Goal: Share content: Share content

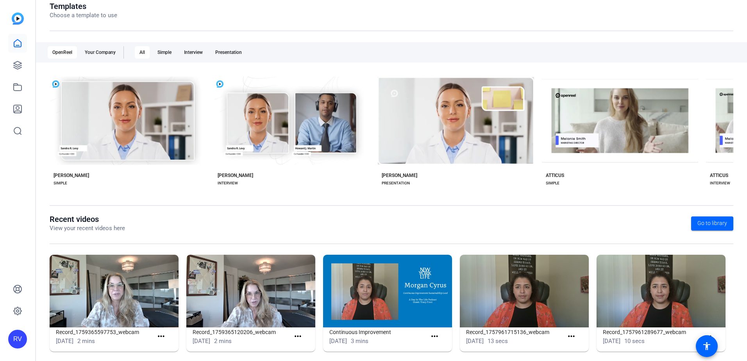
scroll to position [100, 0]
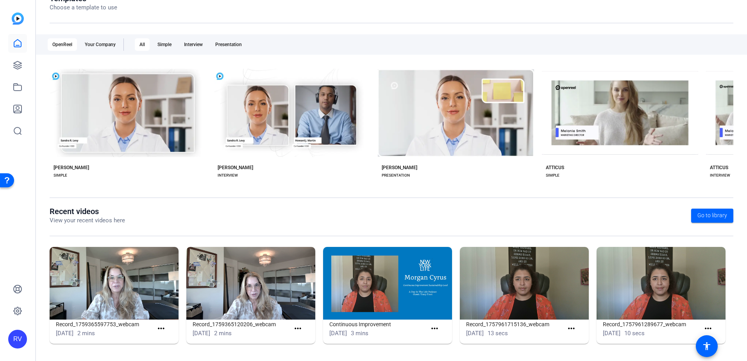
click at [268, 283] on img at bounding box center [250, 283] width 129 height 73
click at [236, 255] on img at bounding box center [250, 283] width 129 height 73
click at [238, 328] on h1 "Record_1759365120206_webcam" at bounding box center [241, 324] width 97 height 9
click at [300, 329] on mat-icon "more_horiz" at bounding box center [298, 329] width 10 height 10
click at [297, 343] on link "View" at bounding box center [313, 340] width 44 height 10
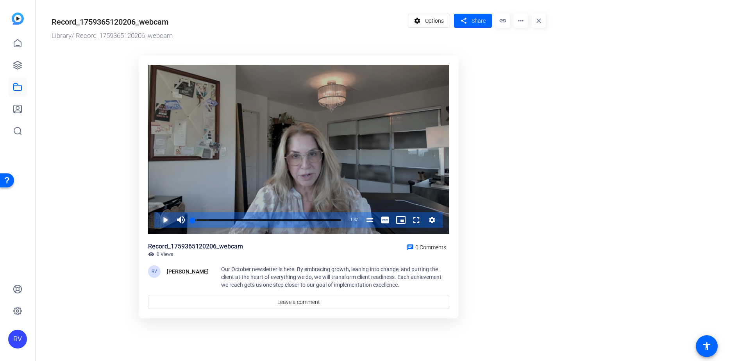
click at [157, 222] on span "Video Player" at bounding box center [157, 220] width 0 height 16
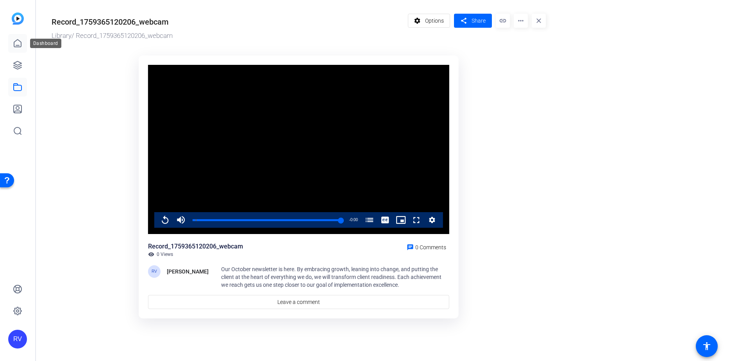
click at [14, 43] on icon at bounding box center [17, 42] width 7 height 7
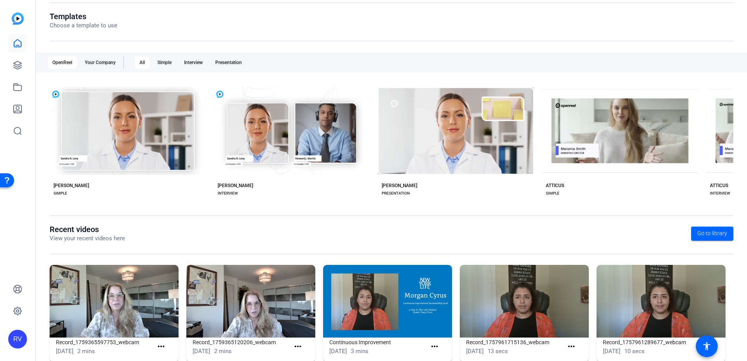
scroll to position [100, 0]
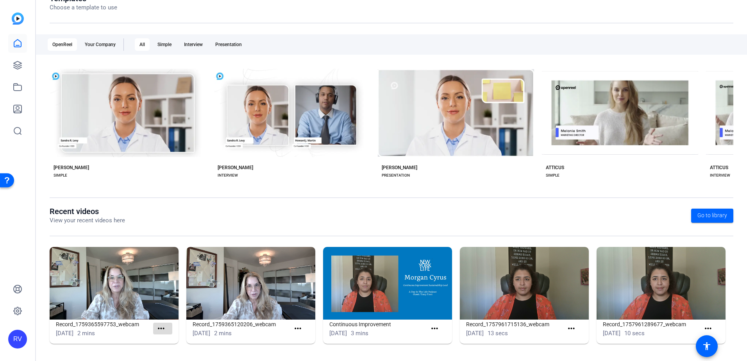
click at [159, 329] on mat-icon "more_horiz" at bounding box center [161, 329] width 10 height 10
click at [172, 339] on span "View" at bounding box center [177, 339] width 31 height 9
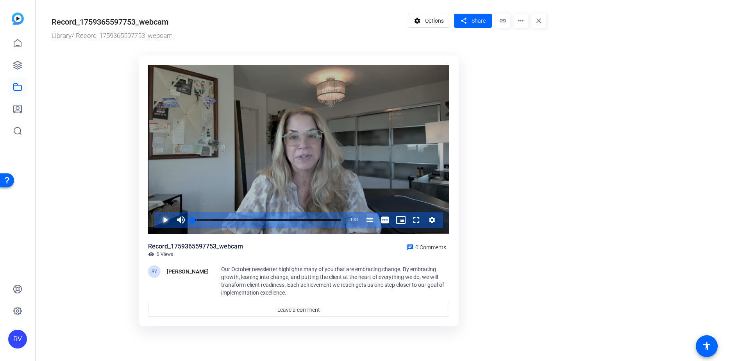
click at [157, 220] on span "Video Player" at bounding box center [157, 220] width 0 height 16
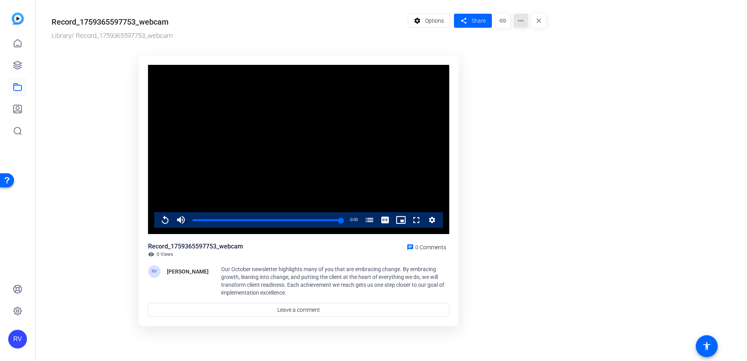
click at [521, 16] on mat-icon "more_horiz" at bounding box center [521, 21] width 14 height 14
click at [427, 21] on div at bounding box center [373, 180] width 747 height 361
click at [427, 22] on span "Options" at bounding box center [434, 20] width 19 height 15
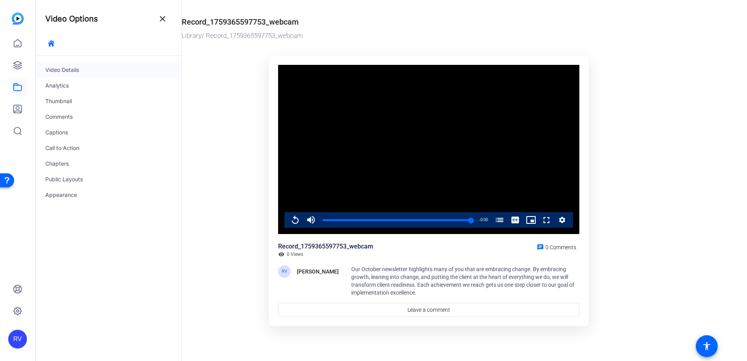
click at [48, 64] on div "Video Details" at bounding box center [108, 70] width 145 height 16
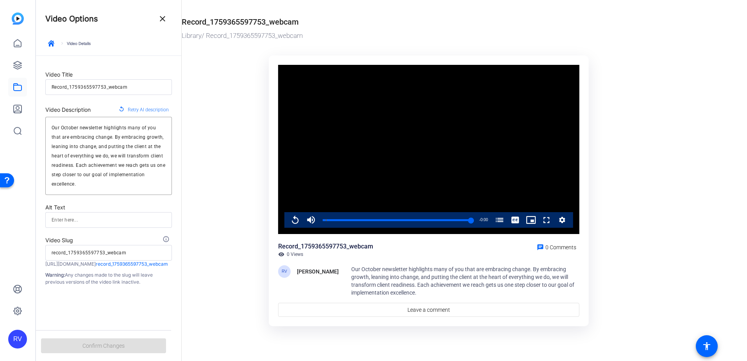
click at [137, 86] on input "Record_1759365597753_webcam" at bounding box center [109, 86] width 114 height 9
drag, startPoint x: 136, startPoint y: 86, endPoint x: 46, endPoint y: 89, distance: 89.9
click at [46, 89] on div "Record_1759365597753_webcam" at bounding box center [108, 87] width 127 height 16
type input "C"
type input "c"
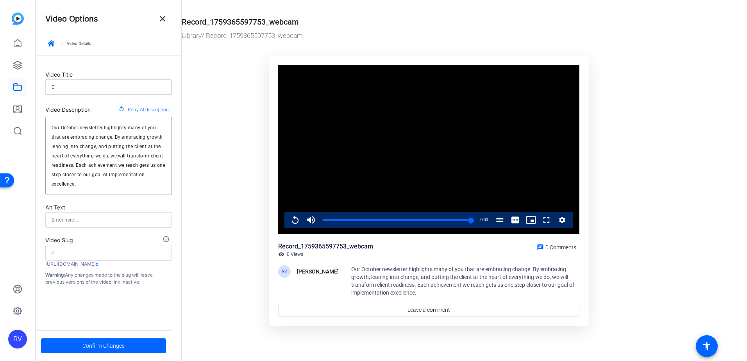
type input "Cl"
type input "cl"
type input "Cli"
type input "cli"
type input "Clie"
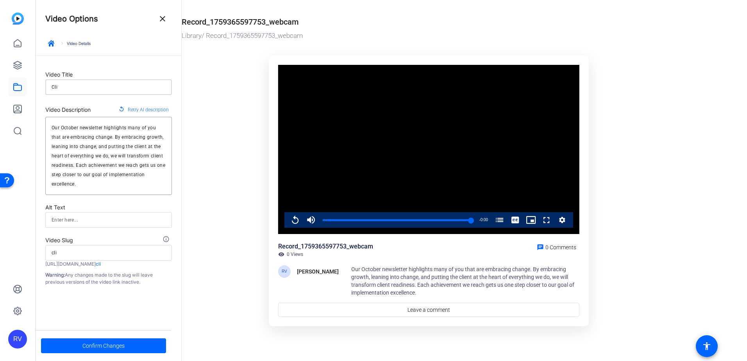
type input "clie"
type input "Clien"
type input "clien"
type input "Client"
type input "client"
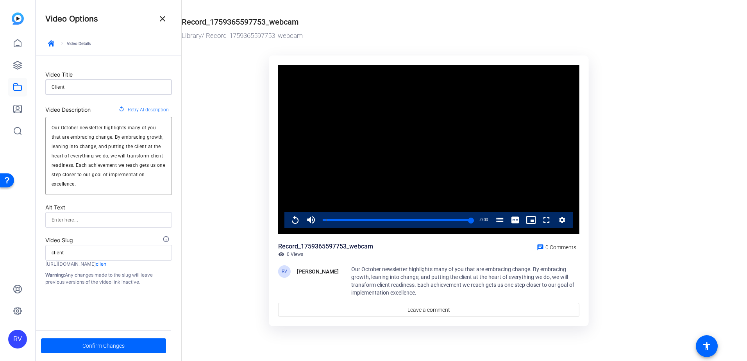
type input "Client"
type input "client"
type input "Client R"
type input "client-r"
type input "Client Re"
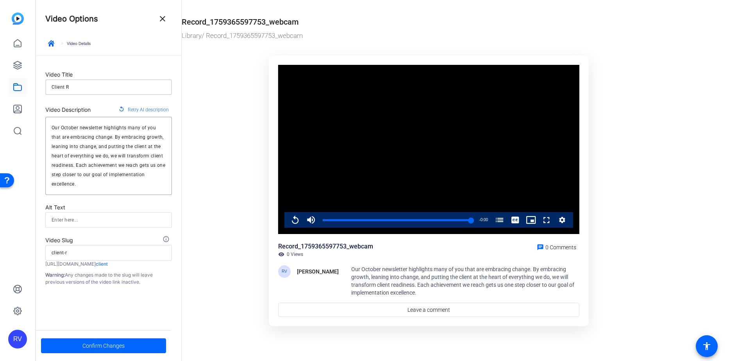
type input "client-re"
type input "Client Rea"
type input "client-rea"
type input "Client Read"
type input "client-read"
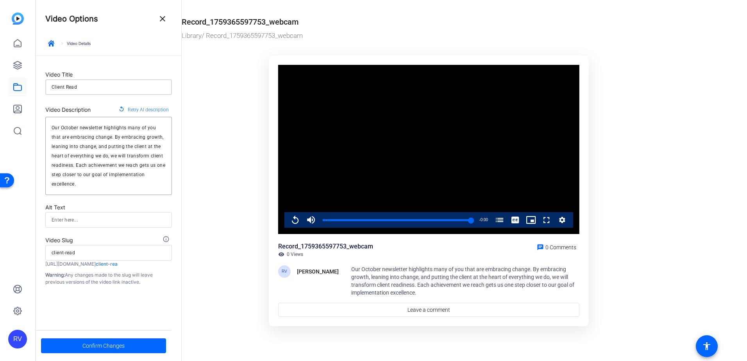
type input "Client Readi"
type input "client-readi"
type input "Client Readin"
type input "client-readin"
type input "Client Readine"
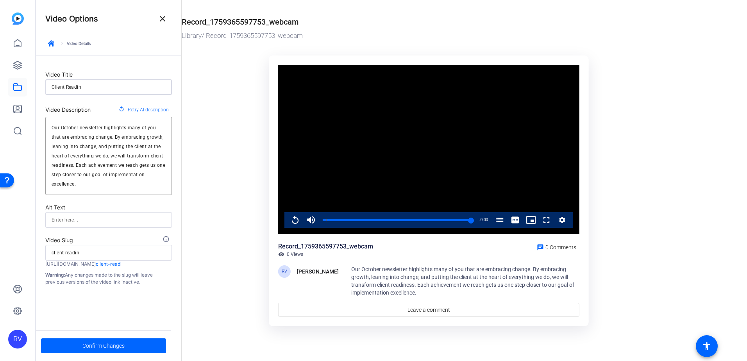
type input "client-readine"
type input "Client Readines"
type input "client-readines"
type input "Client Readiness"
type input "client-readiness"
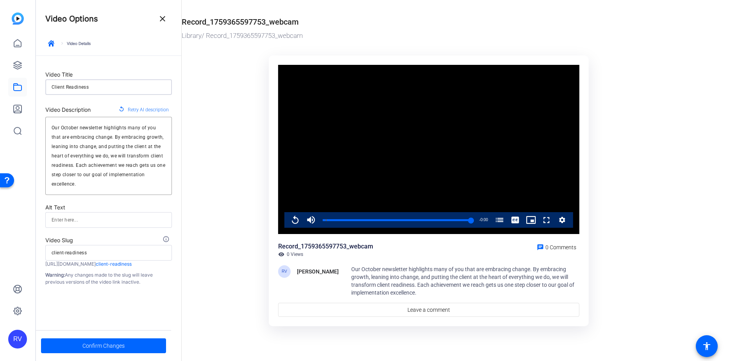
type input "Client Readiness"
type input "client-readiness"
type input "Client Readiness O"
type input "client-readiness-o"
type input "Client Readiness Oc"
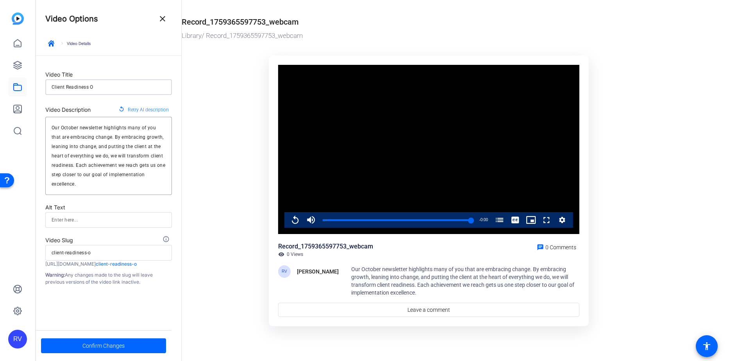
type input "client-readiness-oc"
type input "Client Readiness Oct"
type input "client-readiness-oct"
type input "Client Readiness Octo"
type input "client-readiness-octo"
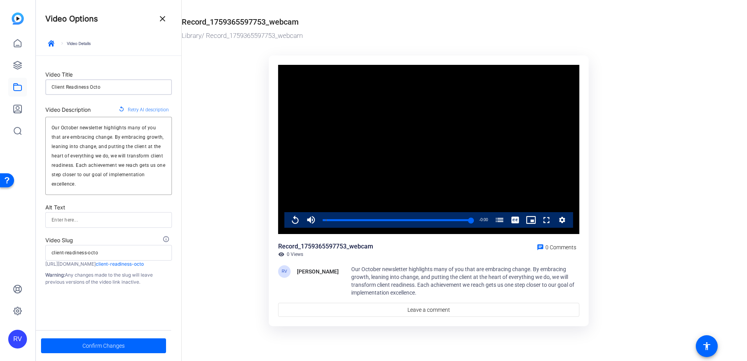
type input "Client Readiness Octob"
type input "client-readiness-octob"
type input "Client Readiness Octobe"
type input "client-readiness-octobe"
type input "Client Readiness October"
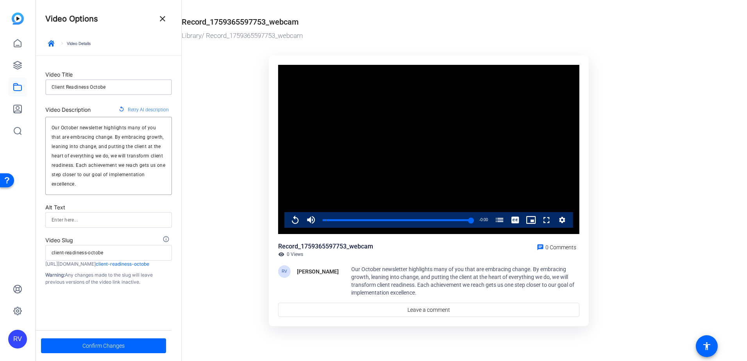
type input "client-readiness-october"
type input "Client Readiness October"
type input "client-readiness-october"
type input "Client Readiness October N"
type input "client-readiness-october-n"
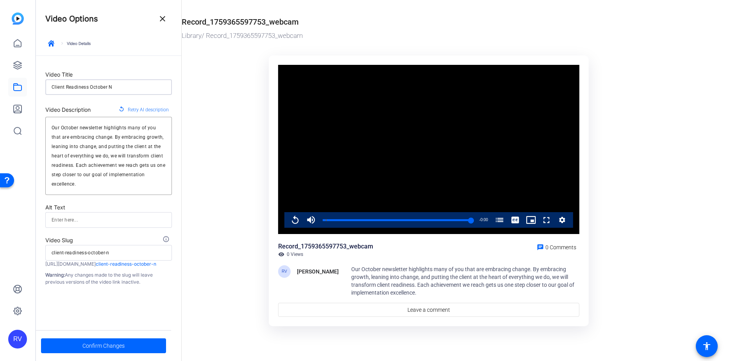
type input "Client Readiness October Ne"
type input "client-readiness-october-ne"
type input "Client Readiness October New"
type input "client-readiness-october-new"
type input "Client Readiness October News"
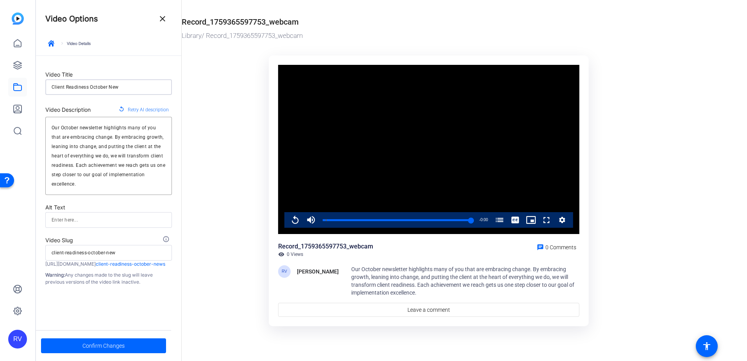
type input "client-readiness-october-news"
type input "Client Readiness October Newsl"
type input "client-readiness-october-newsl"
type input "Client Readiness October Newsle"
type input "client-readiness-october-newsle"
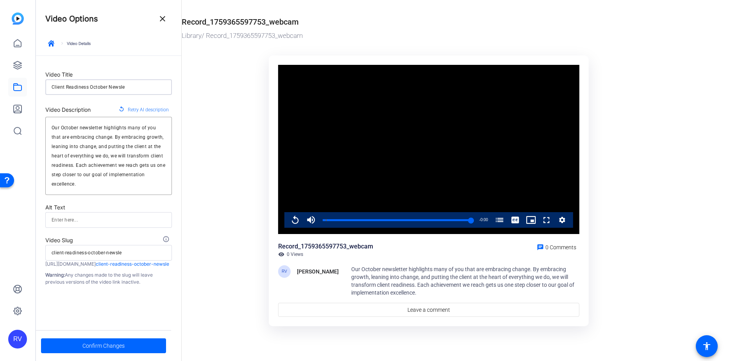
type input "Client Readiness October Newslet"
type input "client-readiness-october-newslet"
type input "Client Readiness October Newslett"
type input "client-readiness-october-newslett"
type input "Client Readiness October Newslette"
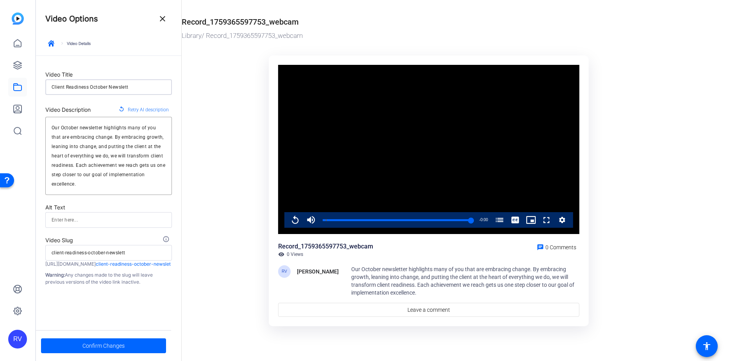
type input "client-readiness-october-newslette"
type input "Client Readiness October Newsletter"
type input "client-readiness-october-newsletter"
type input "Client Readiness October Newsletter"
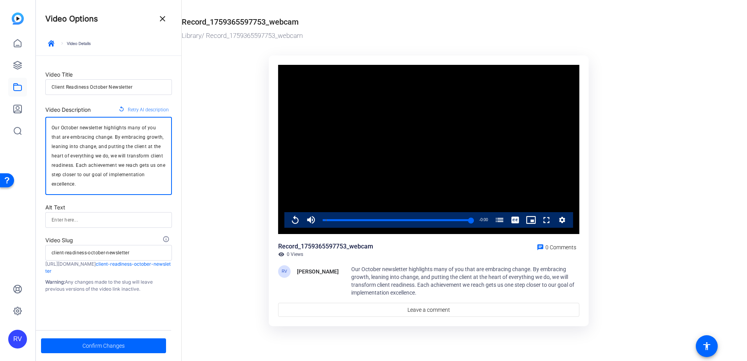
click at [85, 178] on textarea "Our October newsletter highlights many of you that are embracing change. By emb…" at bounding box center [109, 156] width 114 height 66
drag, startPoint x: 83, startPoint y: 186, endPoint x: 36, endPoint y: 118, distance: 81.7
click at [36, 118] on form "Video Title Client Readiness October Newsletter Video Description replay Retry …" at bounding box center [108, 174] width 145 height 237
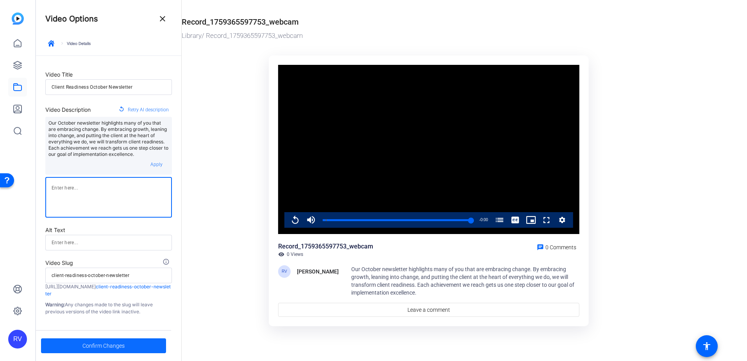
click at [95, 346] on span "Confirm Changes" at bounding box center [103, 345] width 42 height 15
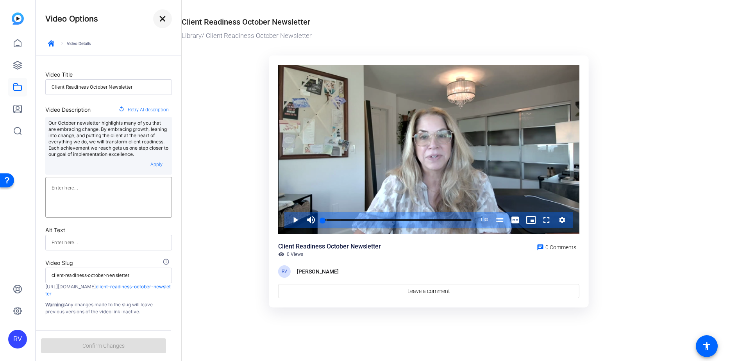
click at [164, 20] on mat-icon "close" at bounding box center [162, 18] width 9 height 9
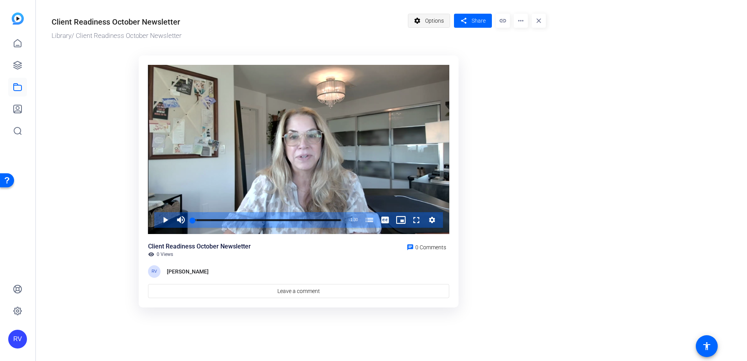
click at [417, 19] on mat-icon "settings" at bounding box center [418, 20] width 10 height 15
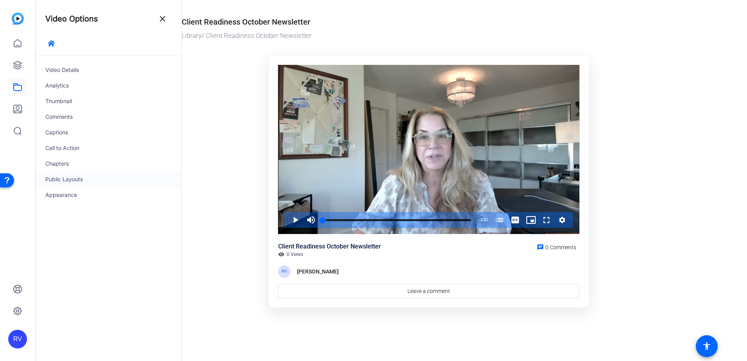
click at [79, 180] on div "Public Layouts" at bounding box center [108, 180] width 145 height 16
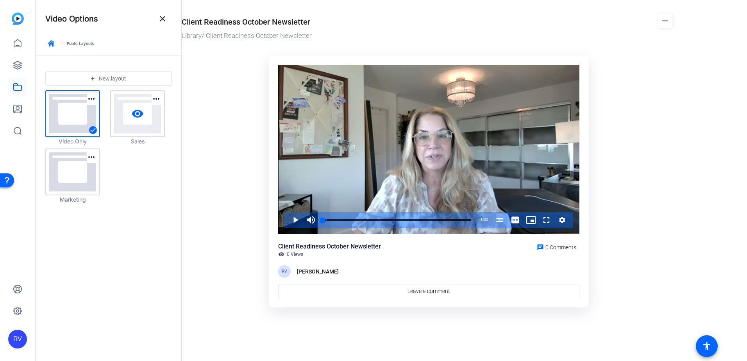
click at [141, 106] on link "visibility" at bounding box center [137, 113] width 53 height 45
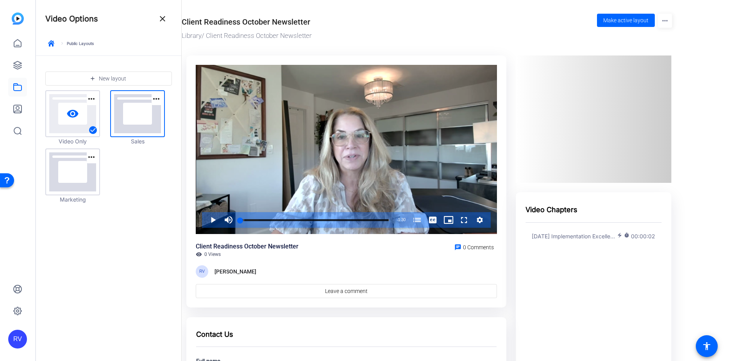
click at [71, 123] on link "visibility" at bounding box center [72, 113] width 53 height 45
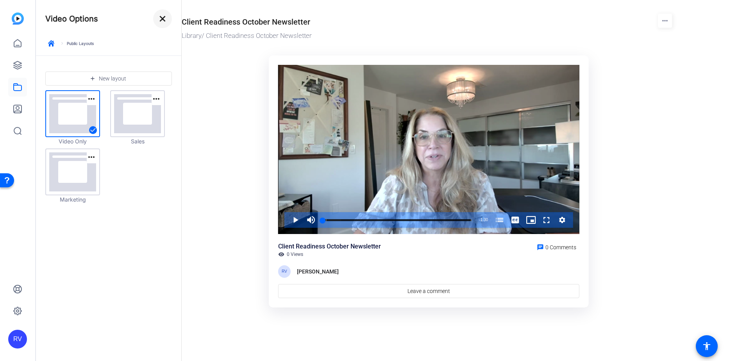
click at [160, 23] on mat-icon "close" at bounding box center [162, 18] width 9 height 9
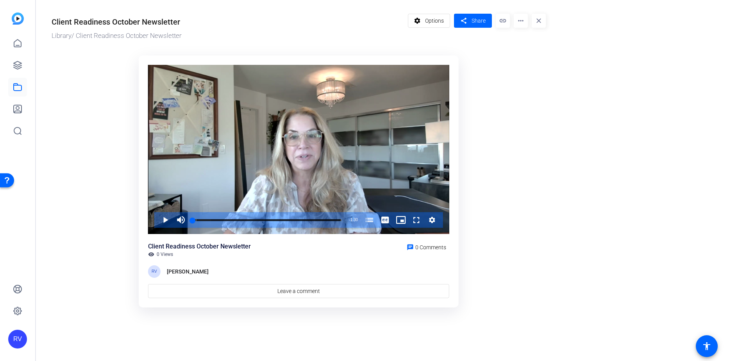
click at [520, 21] on mat-icon "more_horiz" at bounding box center [521, 21] width 14 height 14
click at [420, 20] on div at bounding box center [373, 180] width 747 height 361
click at [424, 23] on span at bounding box center [429, 20] width 42 height 19
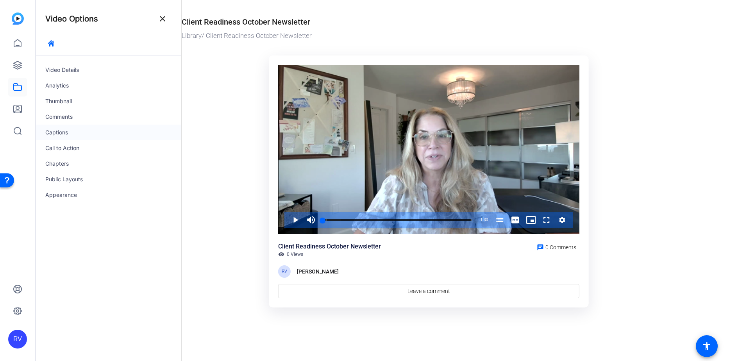
click at [73, 134] on div "Captions" at bounding box center [108, 133] width 145 height 16
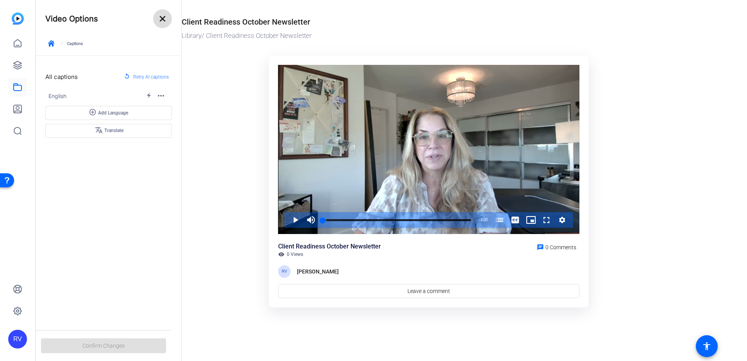
click at [164, 17] on mat-icon "close" at bounding box center [162, 18] width 9 height 9
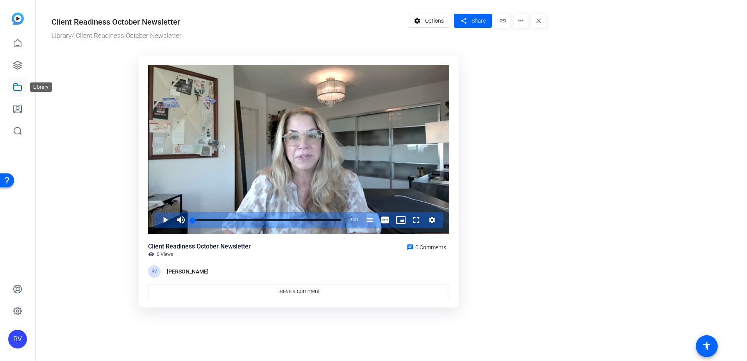
click at [17, 83] on icon at bounding box center [17, 86] width 9 height 9
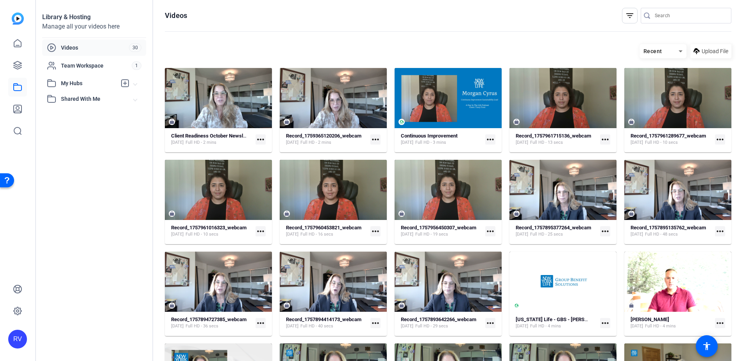
click at [261, 137] on mat-icon "more_horiz" at bounding box center [261, 139] width 10 height 10
click at [406, 29] on div at bounding box center [373, 180] width 747 height 361
click at [485, 138] on mat-icon "more_horiz" at bounding box center [490, 139] width 10 height 10
click at [260, 139] on div at bounding box center [373, 180] width 747 height 361
click at [260, 139] on mat-icon "more_horiz" at bounding box center [261, 139] width 10 height 10
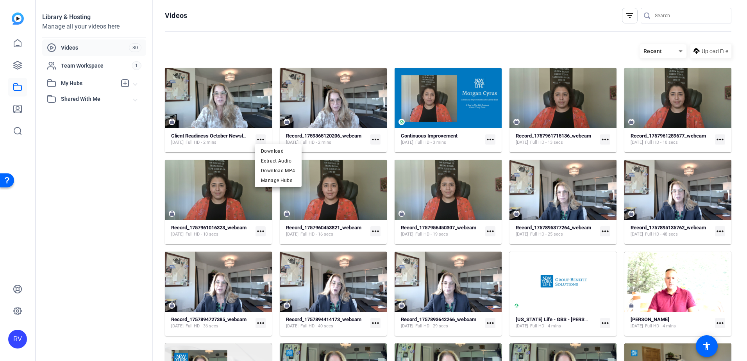
click at [379, 139] on div at bounding box center [373, 180] width 747 height 361
click at [375, 137] on mat-icon "more_horiz" at bounding box center [375, 139] width 10 height 10
click at [375, 137] on div at bounding box center [373, 180] width 747 height 361
click at [191, 132] on div "Client Readiness October Newsletter [DATE] Full HD - 2 mins more_horiz" at bounding box center [218, 139] width 95 height 14
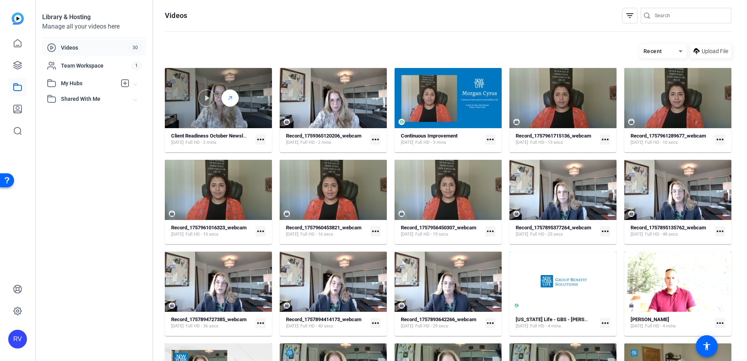
click at [228, 98] on icon at bounding box center [230, 97] width 6 height 9
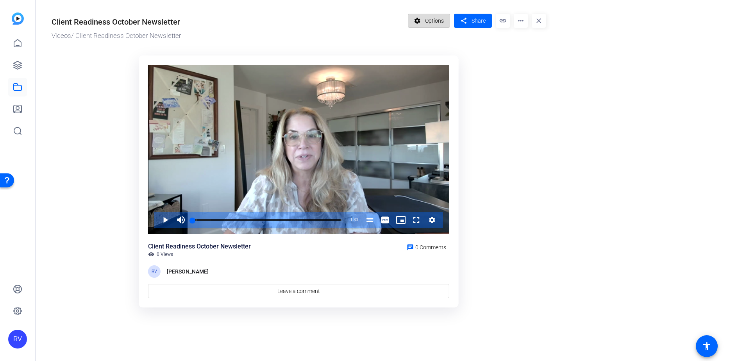
click at [439, 20] on span "Options" at bounding box center [434, 20] width 19 height 15
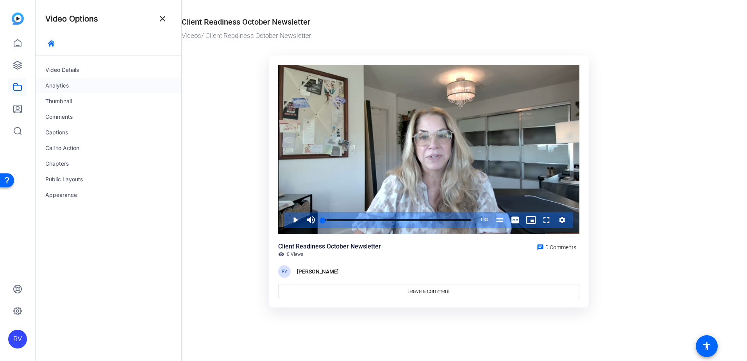
click at [70, 86] on div "Analytics" at bounding box center [108, 86] width 145 height 16
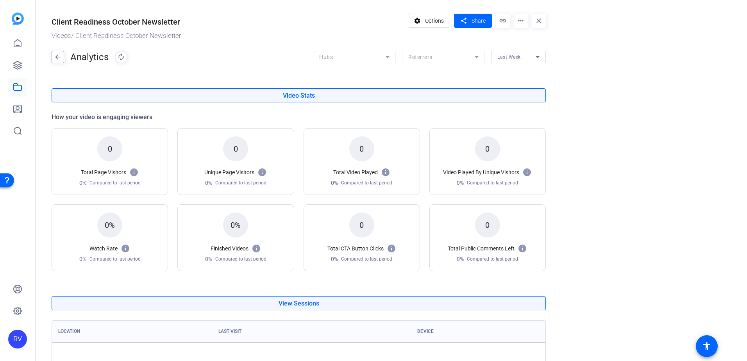
click at [54, 60] on mat-icon "arrow_back" at bounding box center [58, 57] width 12 height 13
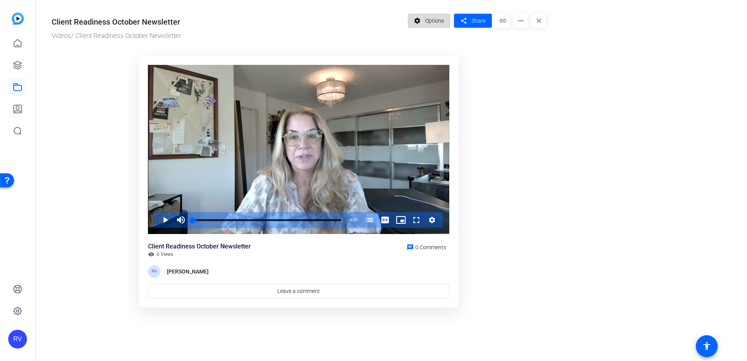
click at [431, 19] on span "Options" at bounding box center [434, 20] width 19 height 15
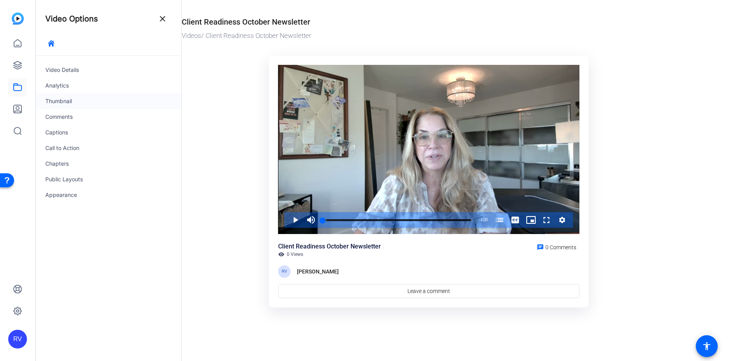
click at [67, 97] on div "Thumbnail" at bounding box center [108, 101] width 145 height 16
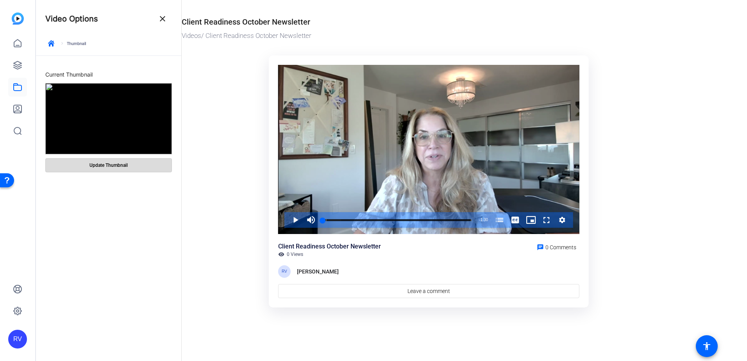
click at [82, 167] on span at bounding box center [109, 165] width 126 height 19
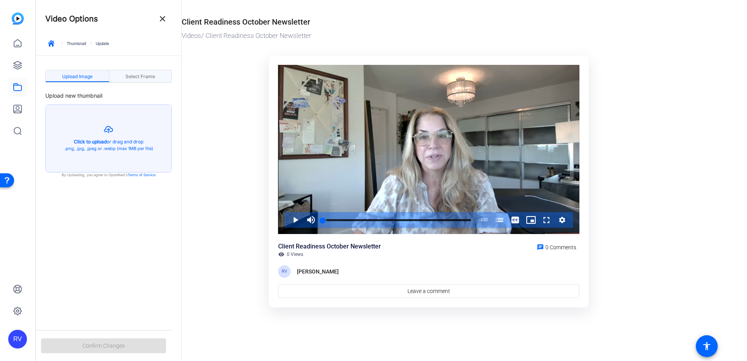
click at [153, 77] on span "Select Frame" at bounding box center [140, 76] width 30 height 5
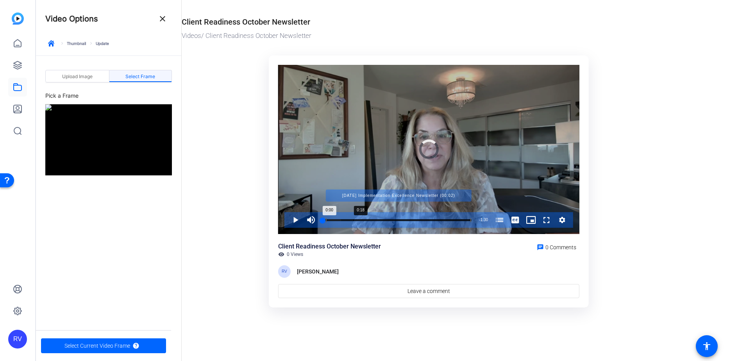
click at [354, 220] on div "Progress Bar" at bounding box center [398, 220] width 145 height 4
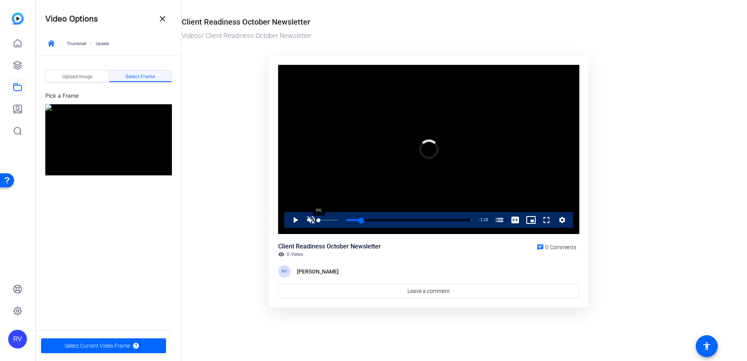
drag, startPoint x: 353, startPoint y: 219, endPoint x: 317, endPoint y: 222, distance: 36.4
click at [317, 222] on div "Play Unmute 0% Current Time 0:11 / Duration 1:30 Loaded : 0.00% 0:00 0:[DATE] I…" at bounding box center [428, 220] width 289 height 16
click at [72, 134] on img at bounding box center [108, 139] width 127 height 71
click at [103, 345] on span "Select Current Video Frame" at bounding box center [97, 345] width 66 height 15
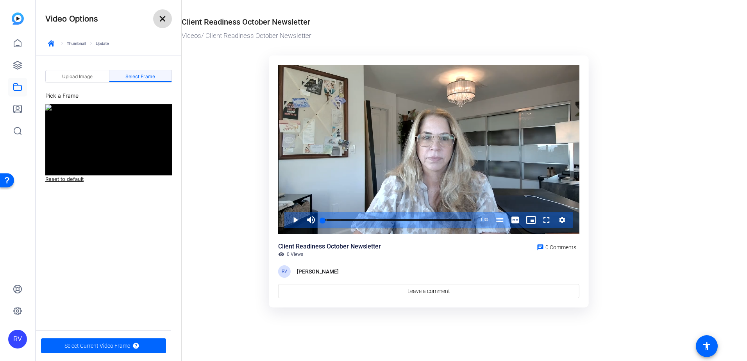
click at [164, 21] on mat-icon "close" at bounding box center [162, 18] width 9 height 9
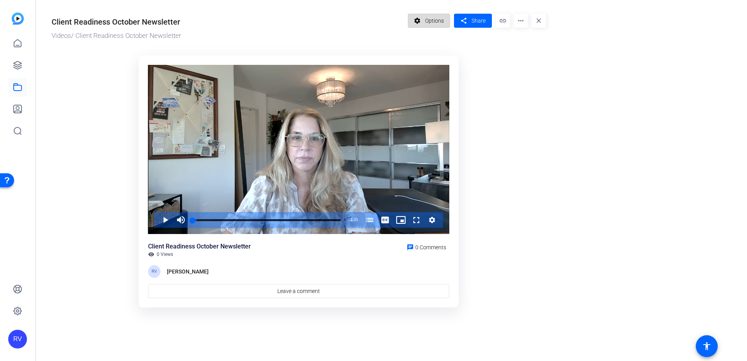
click at [420, 23] on mat-icon "settings" at bounding box center [418, 20] width 10 height 15
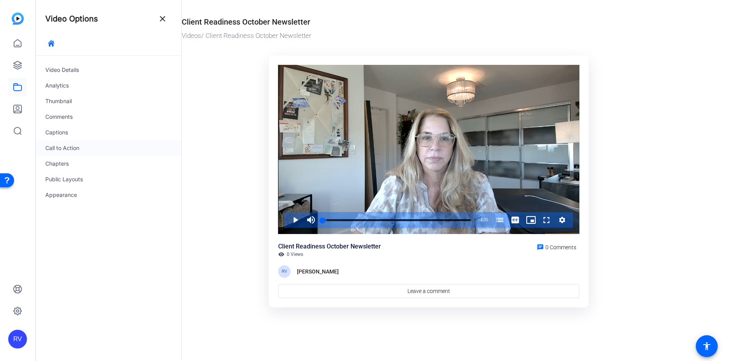
click at [65, 153] on div "Call to Action" at bounding box center [108, 148] width 145 height 16
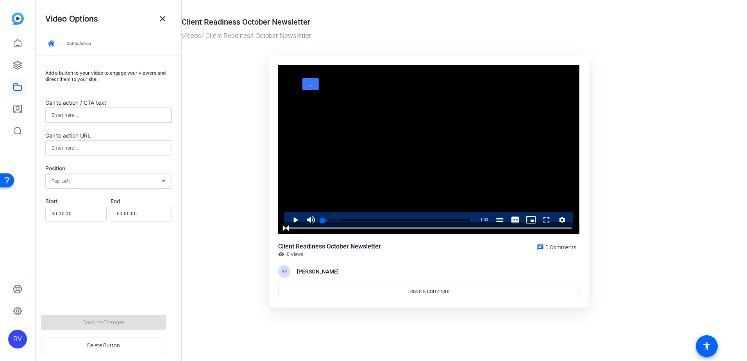
click at [159, 112] on input at bounding box center [109, 115] width 114 height 9
click at [166, 19] on mat-icon "close" at bounding box center [162, 18] width 9 height 9
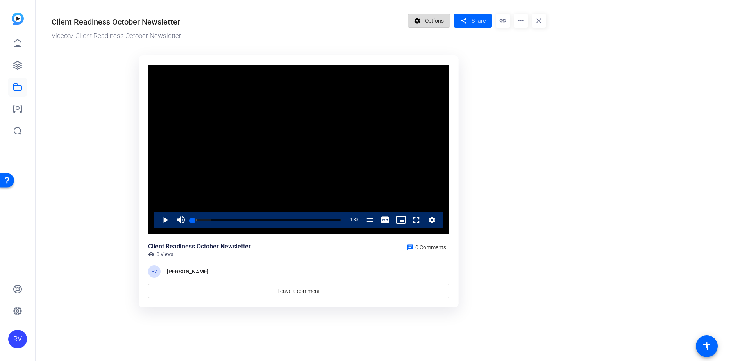
click at [417, 22] on mat-icon "settings" at bounding box center [418, 20] width 10 height 15
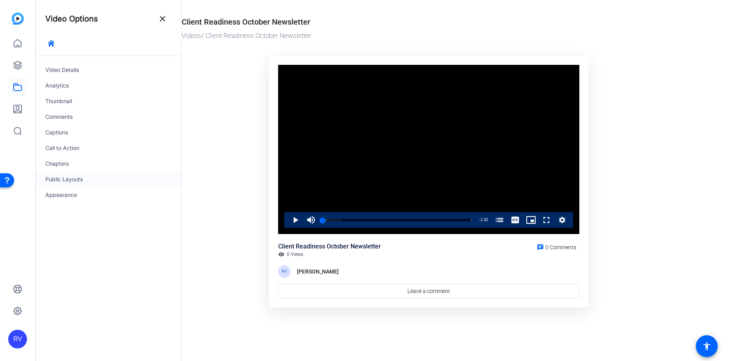
click at [64, 181] on div "Public Layouts" at bounding box center [108, 180] width 145 height 16
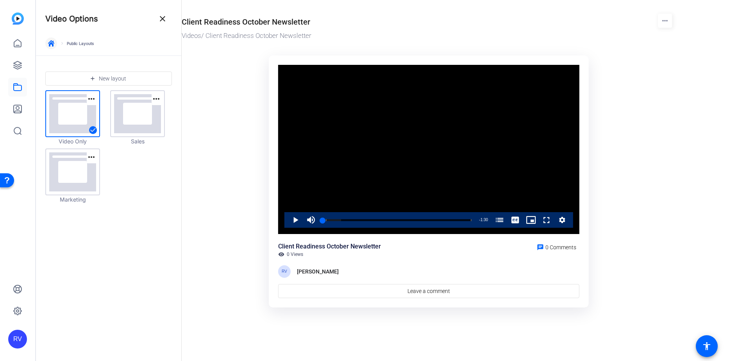
click at [50, 45] on icon "button" at bounding box center [51, 43] width 6 height 6
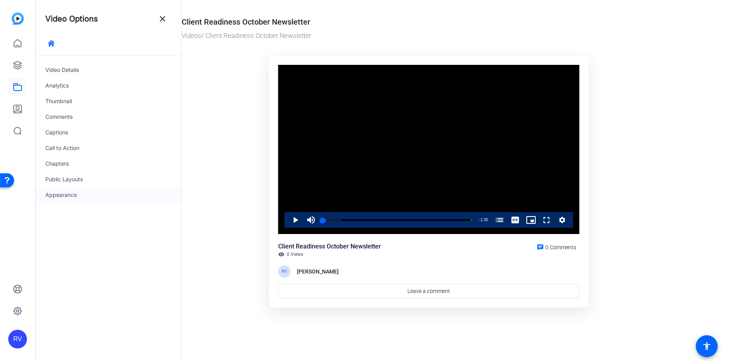
click at [64, 196] on div "Appearance" at bounding box center [108, 195] width 145 height 16
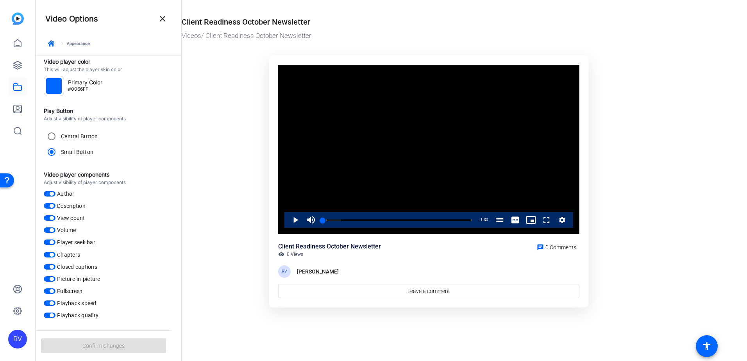
scroll to position [18, 0]
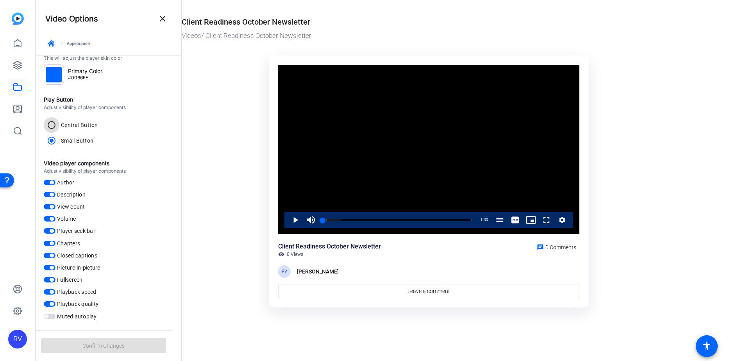
click at [52, 119] on input "Central Button" at bounding box center [52, 125] width 16 height 16
radio input "true"
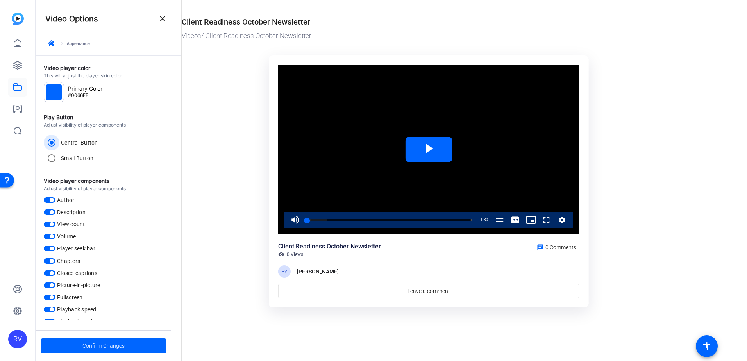
scroll to position [0, 0]
click at [162, 17] on mat-icon "close" at bounding box center [162, 18] width 9 height 9
click at [90, 347] on span "Confirm Changes" at bounding box center [103, 345] width 42 height 15
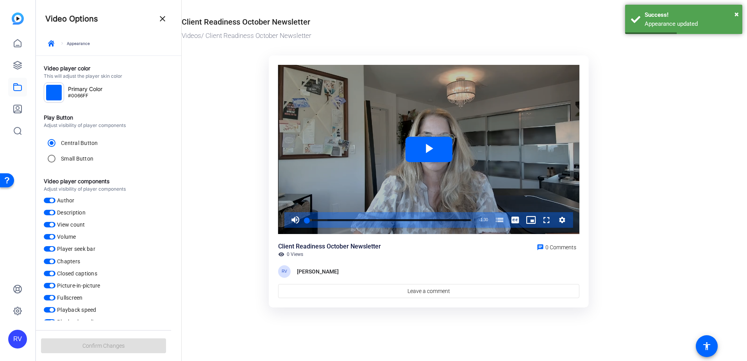
click at [429, 149] on span "Video Player" at bounding box center [429, 149] width 0 height 0
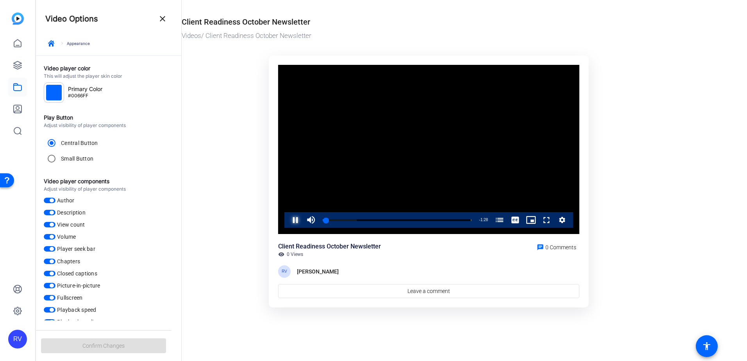
click at [288, 221] on span "Video Player" at bounding box center [288, 220] width 0 height 16
click at [164, 18] on mat-icon "close" at bounding box center [162, 18] width 9 height 9
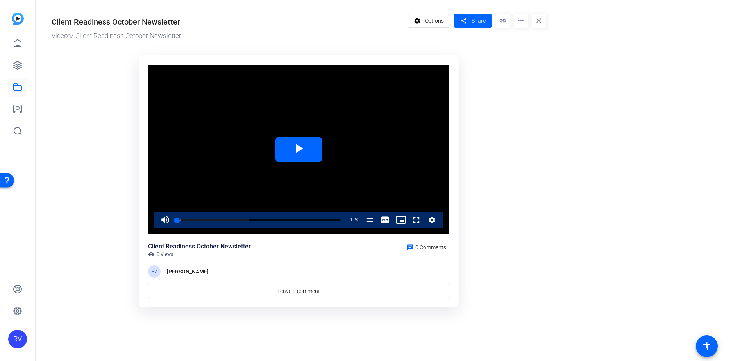
click at [506, 19] on mat-icon "link" at bounding box center [503, 21] width 14 height 14
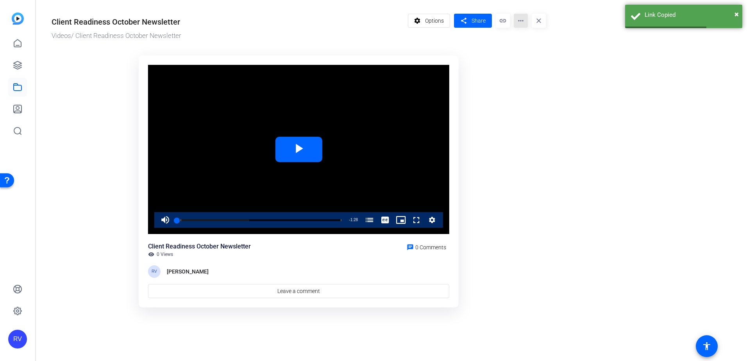
click at [519, 20] on mat-icon "more_horiz" at bounding box center [521, 21] width 14 height 14
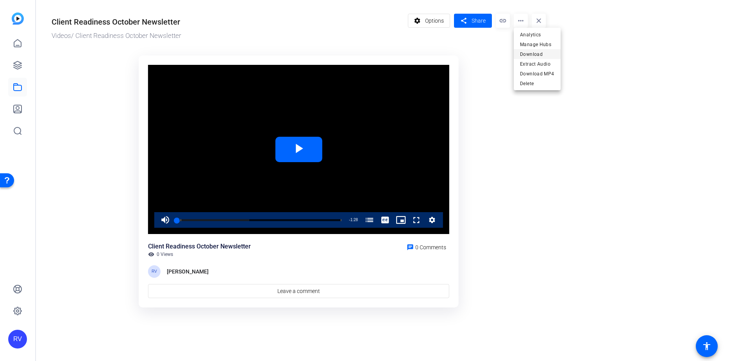
click at [533, 52] on span "Download" at bounding box center [537, 54] width 34 height 9
click at [505, 16] on mat-icon "link" at bounding box center [503, 21] width 14 height 14
click at [518, 20] on mat-icon "more_horiz" at bounding box center [521, 21] width 14 height 14
click at [540, 52] on span "Download" at bounding box center [537, 54] width 34 height 9
drag, startPoint x: 520, startPoint y: 22, endPoint x: 517, endPoint y: 18, distance: 5.0
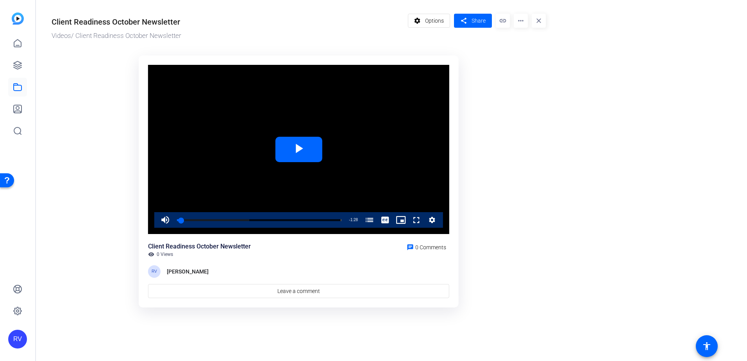
click at [518, 20] on mat-icon "more_horiz" at bounding box center [521, 21] width 14 height 14
click at [540, 74] on span "Download MP4" at bounding box center [537, 73] width 34 height 9
click at [650, 232] on or-hosting-video-details "Client Readiness October Newsletter Videos / Client Readiness October Newslette…" at bounding box center [389, 159] width 707 height 318
click at [184, 268] on div "[PERSON_NAME]" at bounding box center [188, 271] width 42 height 9
click at [520, 21] on mat-icon "more_horiz" at bounding box center [521, 21] width 14 height 14
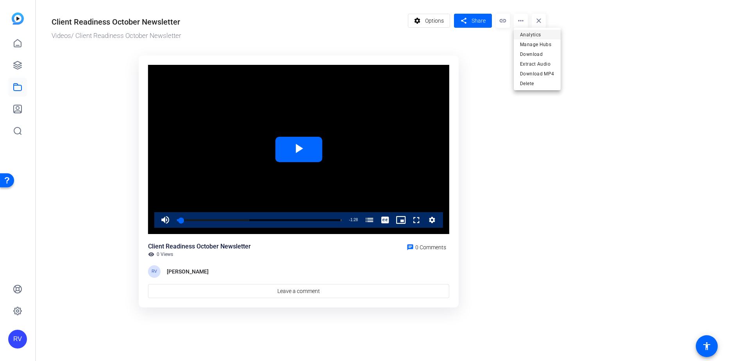
click at [533, 36] on span "Analytics" at bounding box center [537, 34] width 34 height 9
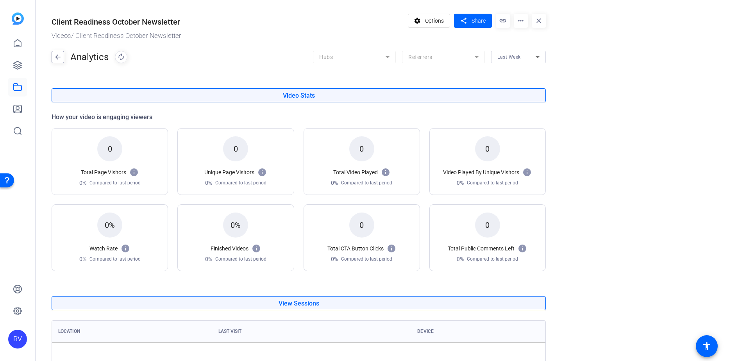
click at [60, 55] on mat-icon "arrow_back" at bounding box center [58, 57] width 12 height 13
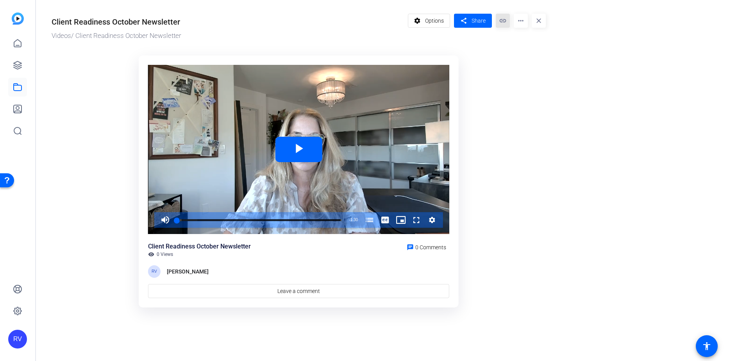
click at [502, 22] on mat-icon "link" at bounding box center [503, 21] width 14 height 14
click at [433, 23] on span "Options" at bounding box center [434, 20] width 19 height 15
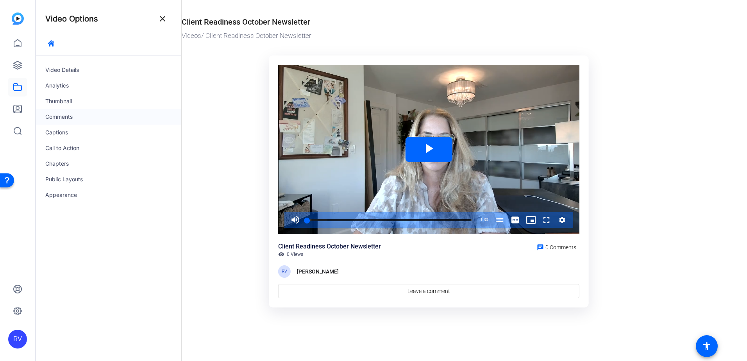
click at [80, 119] on div "Comments" at bounding box center [108, 117] width 145 height 16
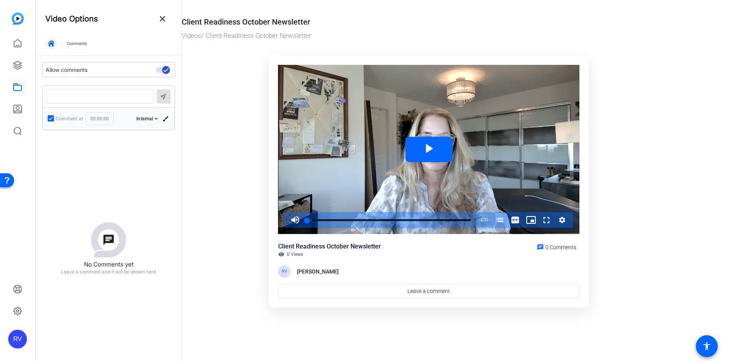
click at [54, 43] on icon "button" at bounding box center [51, 43] width 6 height 6
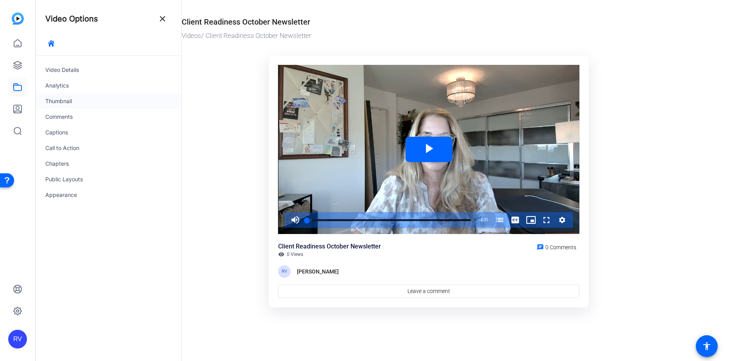
click at [85, 98] on div "Thumbnail" at bounding box center [108, 101] width 145 height 16
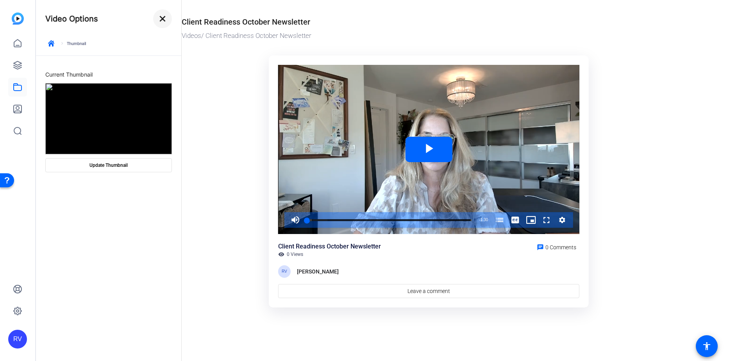
click at [165, 20] on mat-icon "close" at bounding box center [162, 18] width 9 height 9
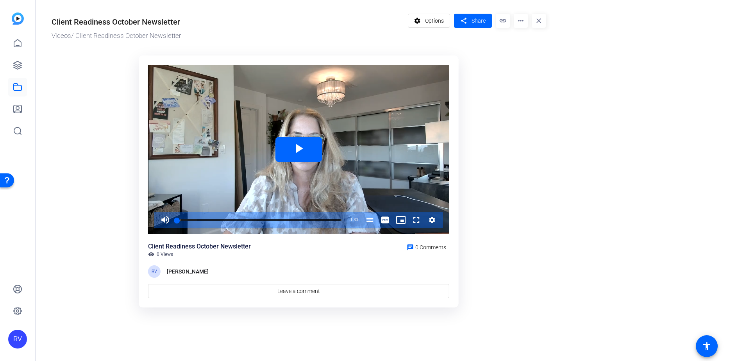
click at [522, 25] on mat-icon "more_horiz" at bounding box center [521, 21] width 14 height 14
click at [17, 62] on div at bounding box center [373, 180] width 747 height 361
click at [17, 65] on icon at bounding box center [18, 65] width 8 height 8
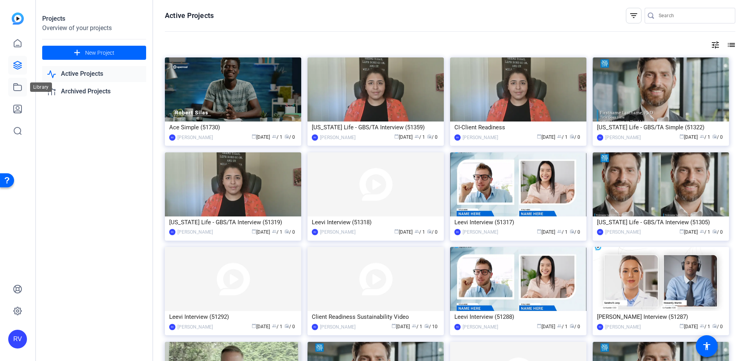
click at [20, 86] on icon at bounding box center [18, 87] width 8 height 7
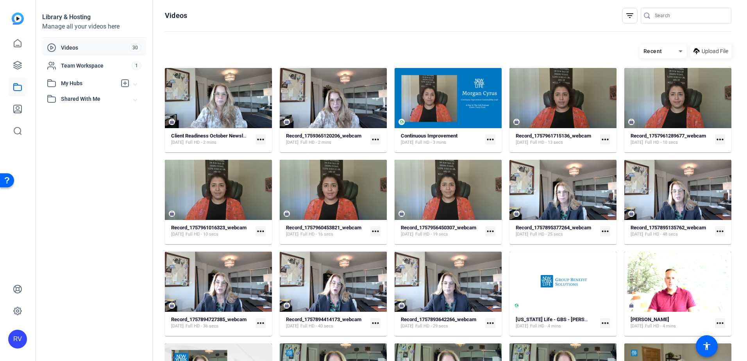
click at [259, 136] on mat-icon "more_horiz" at bounding box center [261, 139] width 10 height 10
click at [206, 95] on div at bounding box center [373, 180] width 747 height 361
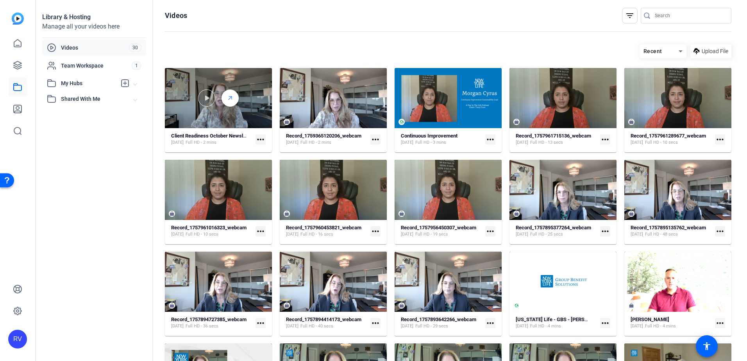
click at [234, 96] on div at bounding box center [230, 97] width 17 height 17
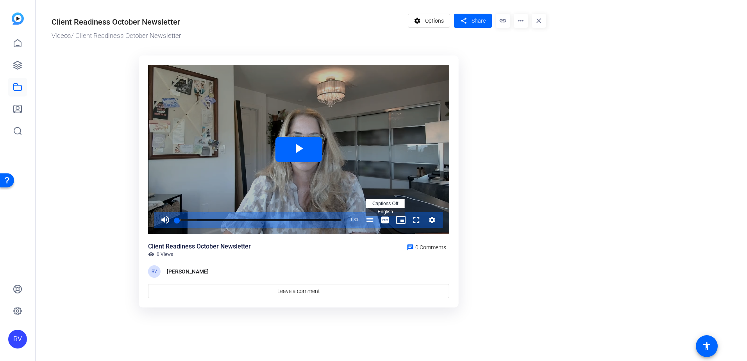
click at [388, 210] on span "English Captions" at bounding box center [384, 211] width 15 height 5
click at [299, 149] on span "Video Player" at bounding box center [299, 149] width 0 height 0
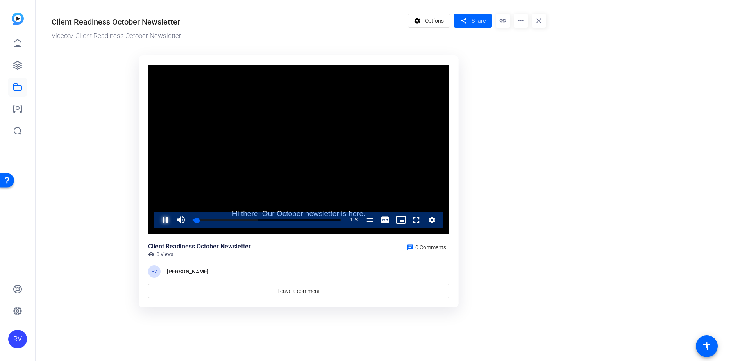
click at [157, 218] on span "Video Player" at bounding box center [157, 220] width 0 height 16
click at [389, 218] on span "Video Player" at bounding box center [385, 220] width 16 height 16
click at [385, 206] on span "captions off" at bounding box center [385, 203] width 26 height 5
click at [436, 222] on icon "Video Player" at bounding box center [432, 219] width 8 height 9
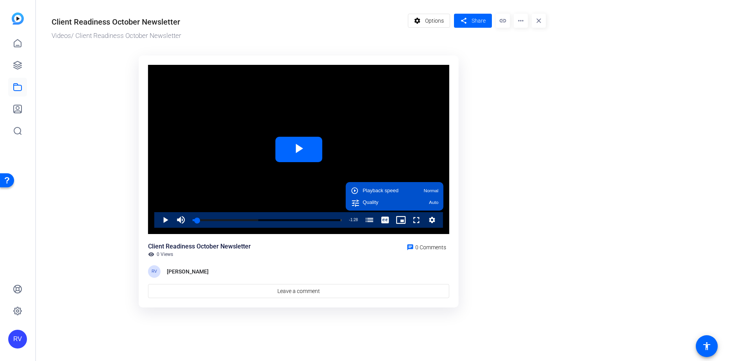
click at [436, 221] on icon "Video Player" at bounding box center [432, 219] width 8 height 9
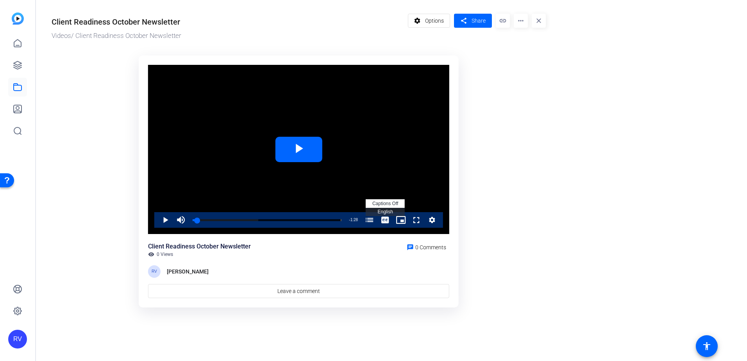
click at [381, 208] on li "English Captions" at bounding box center [385, 212] width 39 height 9
click at [522, 22] on mat-icon "more_horiz" at bounding box center [521, 21] width 14 height 14
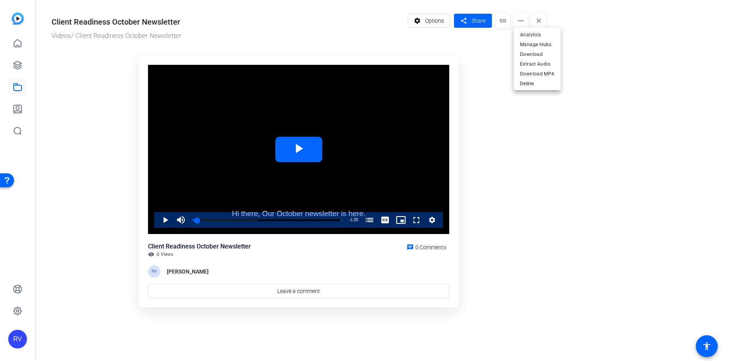
click at [432, 24] on div at bounding box center [373, 180] width 747 height 361
click at [429, 21] on span "Options" at bounding box center [434, 20] width 19 height 15
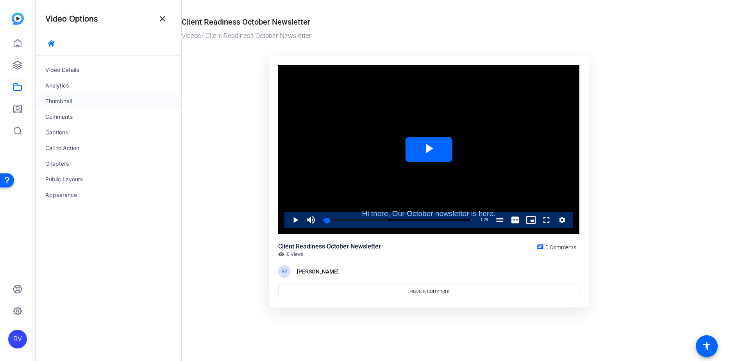
click at [59, 104] on div "Thumbnail" at bounding box center [108, 101] width 145 height 16
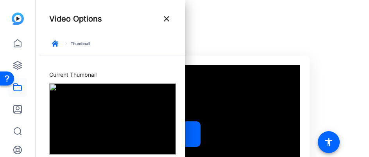
drag, startPoint x: 85, startPoint y: 101, endPoint x: 512, endPoint y: 68, distance: 428.3
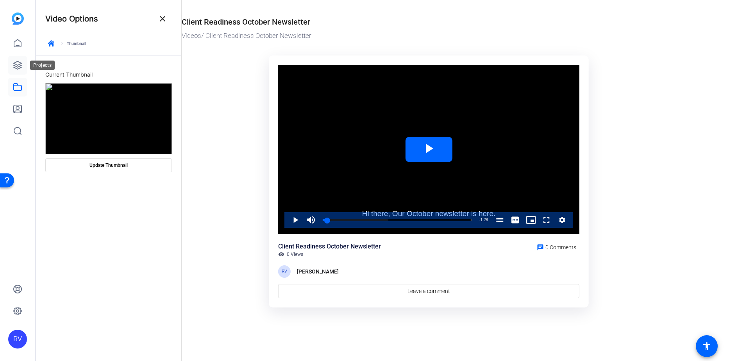
click at [18, 62] on icon at bounding box center [18, 65] width 8 height 8
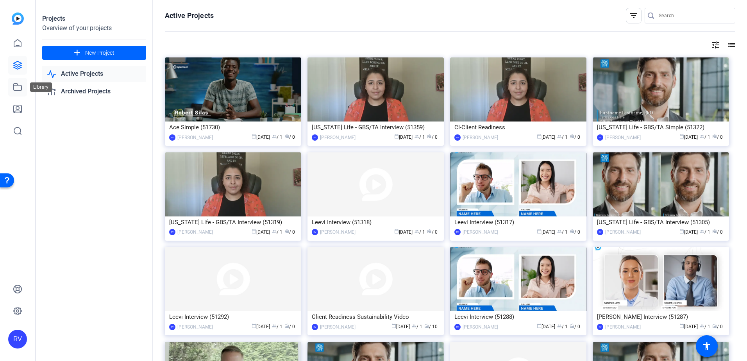
click at [15, 86] on icon at bounding box center [17, 86] width 9 height 9
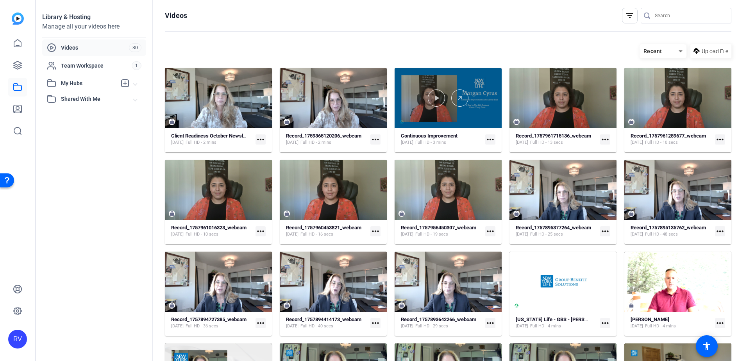
click at [475, 103] on div at bounding box center [448, 97] width 107 height 17
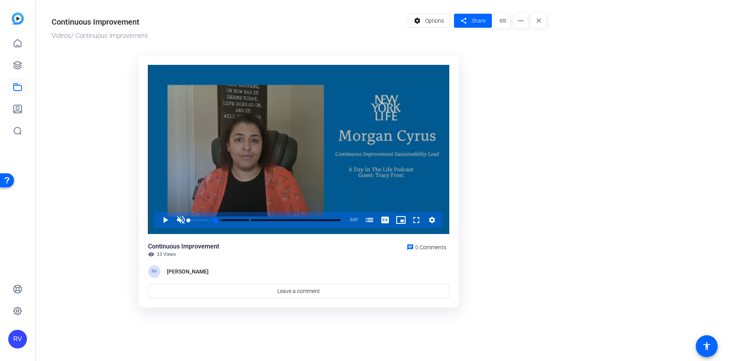
drag, startPoint x: 207, startPoint y: 220, endPoint x: 175, endPoint y: 219, distance: 32.8
click at [175, 219] on div "Unmute 0%" at bounding box center [192, 220] width 39 height 16
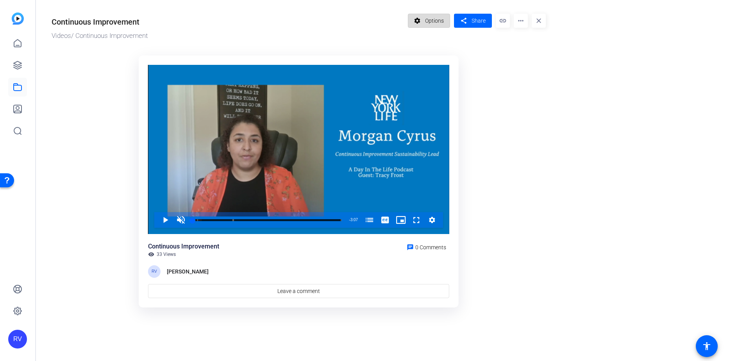
click at [436, 19] on span "Options" at bounding box center [434, 20] width 19 height 15
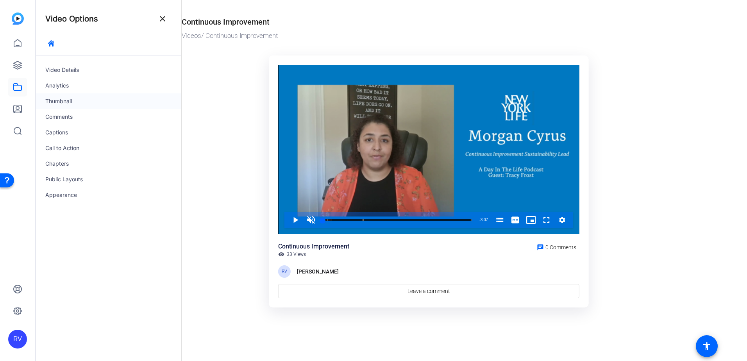
click at [52, 104] on div "Thumbnail" at bounding box center [108, 101] width 145 height 16
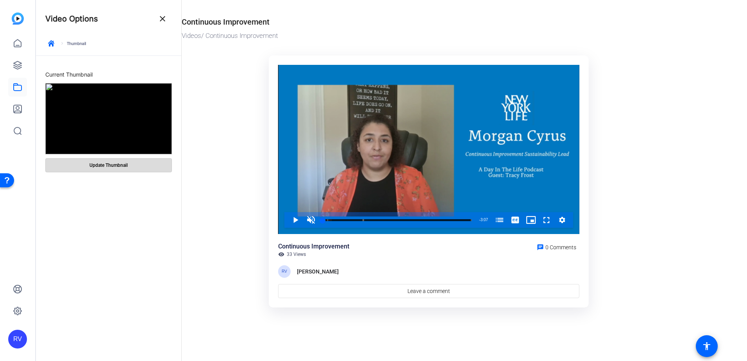
click at [95, 168] on span "Update Thumbnail" at bounding box center [108, 165] width 38 height 6
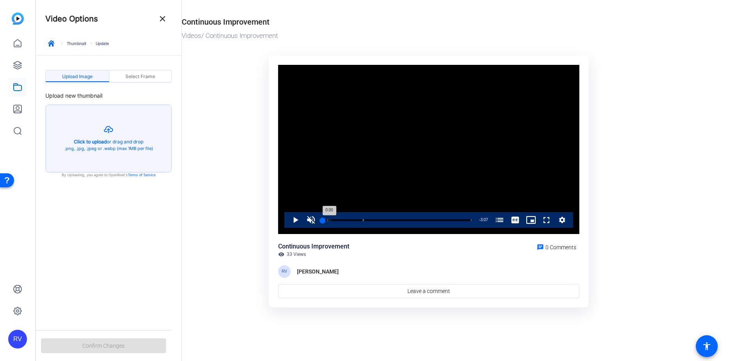
drag, startPoint x: 323, startPoint y: 220, endPoint x: 318, endPoint y: 219, distance: 4.3
click at [319, 219] on div "Loaded : 5.95% 0:00 0:00 Continuous Improvement: A Day in the Life Podcast (00:…" at bounding box center [397, 220] width 157 height 16
drag, startPoint x: 322, startPoint y: 220, endPoint x: 327, endPoint y: 220, distance: 5.1
click at [327, 220] on div "0:05" at bounding box center [325, 220] width 4 height 2
click at [152, 70] on span "Select Frame" at bounding box center [140, 76] width 30 height 13
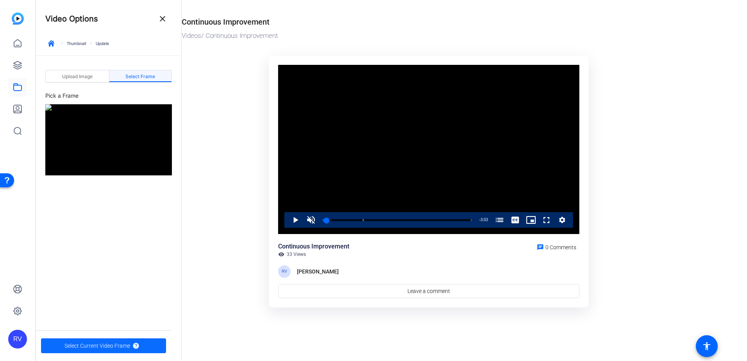
click at [98, 347] on span "Select Current Video Frame" at bounding box center [97, 345] width 66 height 15
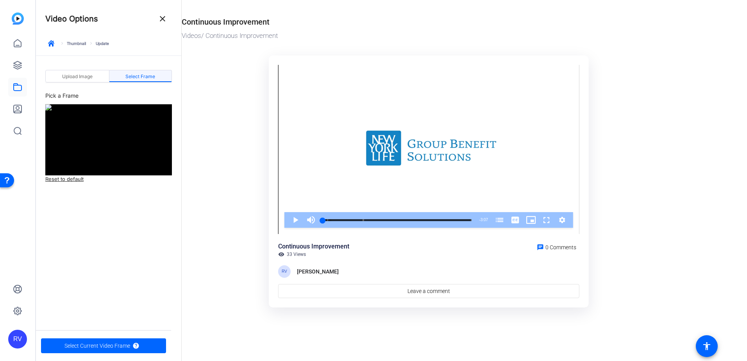
drag, startPoint x: 88, startPoint y: 134, endPoint x: 90, endPoint y: 138, distance: 4.6
click at [88, 134] on img at bounding box center [108, 139] width 127 height 71
click at [97, 150] on img at bounding box center [108, 139] width 127 height 71
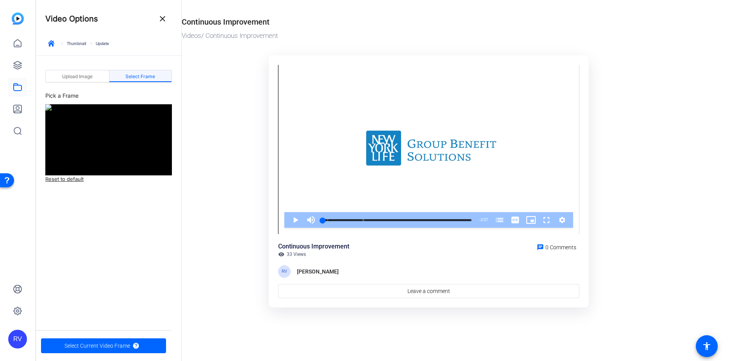
drag, startPoint x: 95, startPoint y: 149, endPoint x: 82, endPoint y: 133, distance: 20.5
click at [82, 133] on img at bounding box center [108, 139] width 127 height 71
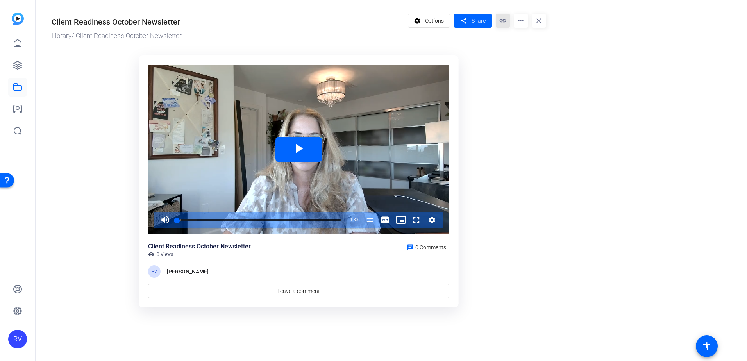
click at [504, 21] on mat-icon "link" at bounding box center [503, 21] width 14 height 14
click at [503, 24] on mat-icon "link" at bounding box center [503, 21] width 14 height 14
click at [18, 47] on icon at bounding box center [17, 42] width 7 height 7
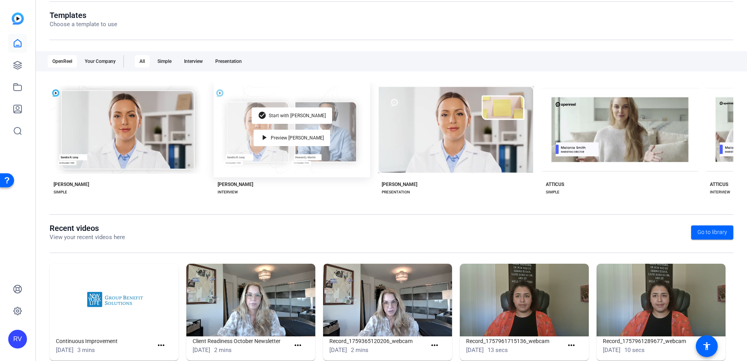
scroll to position [100, 0]
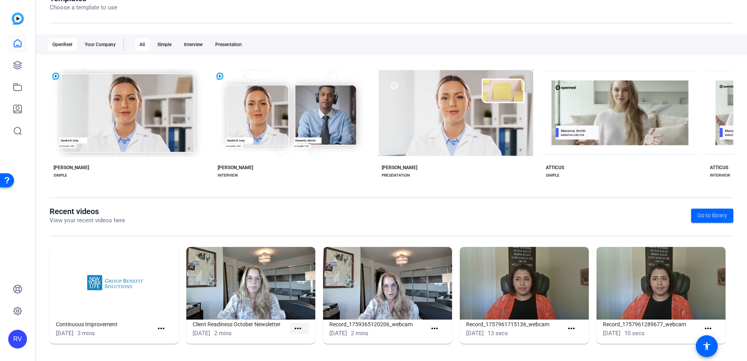
click at [296, 328] on mat-icon "more_horiz" at bounding box center [298, 329] width 10 height 10
click at [247, 355] on div at bounding box center [373, 180] width 747 height 361
click at [437, 330] on span at bounding box center [436, 328] width 19 height 19
click at [434, 328] on mat-icon "more_horiz" at bounding box center [435, 329] width 10 height 10
click at [577, 333] on div at bounding box center [373, 180] width 747 height 361
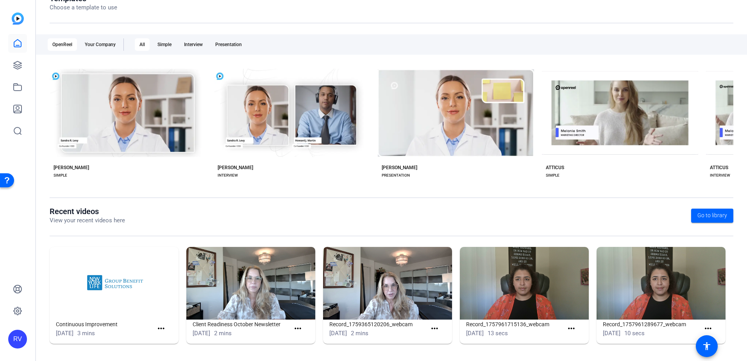
click at [570, 329] on mat-icon "more_horiz" at bounding box center [572, 329] width 10 height 10
click at [570, 329] on div at bounding box center [373, 180] width 747 height 361
click at [261, 289] on img at bounding box center [250, 283] width 129 height 73
click at [247, 282] on img at bounding box center [250, 283] width 129 height 73
click at [294, 326] on mat-icon "more_horiz" at bounding box center [298, 329] width 10 height 10
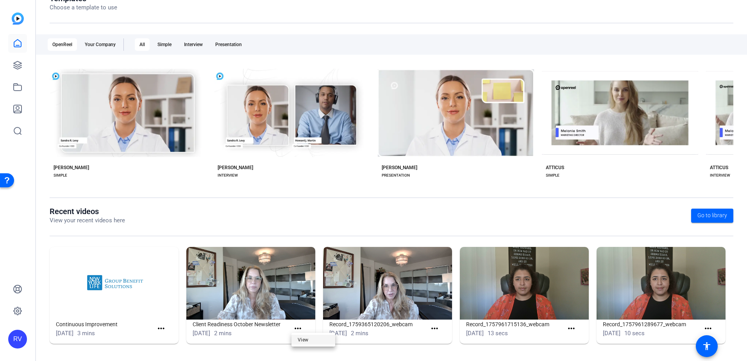
click at [312, 340] on span "View" at bounding box center [313, 339] width 31 height 9
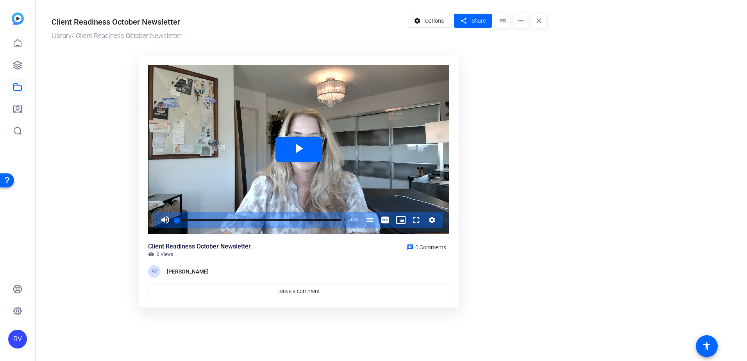
click at [518, 25] on mat-icon "more_horiz" at bounding box center [521, 21] width 14 height 14
click at [445, 17] on div at bounding box center [373, 180] width 747 height 361
click at [445, 17] on span at bounding box center [429, 20] width 42 height 19
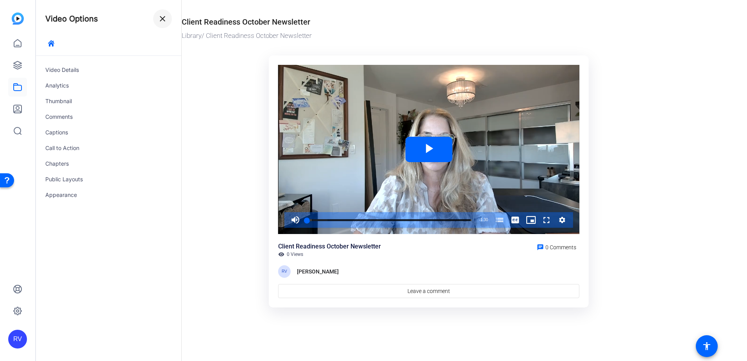
click at [156, 21] on span at bounding box center [162, 18] width 19 height 19
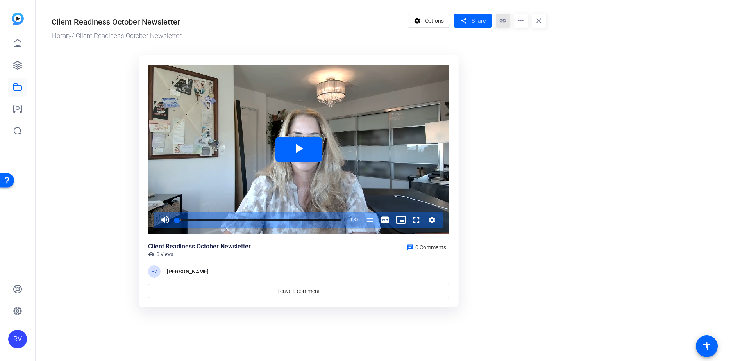
click at [505, 20] on mat-icon "link" at bounding box center [503, 21] width 14 height 14
click at [521, 24] on mat-icon "more_horiz" at bounding box center [521, 21] width 14 height 14
click at [521, 19] on div at bounding box center [373, 180] width 747 height 361
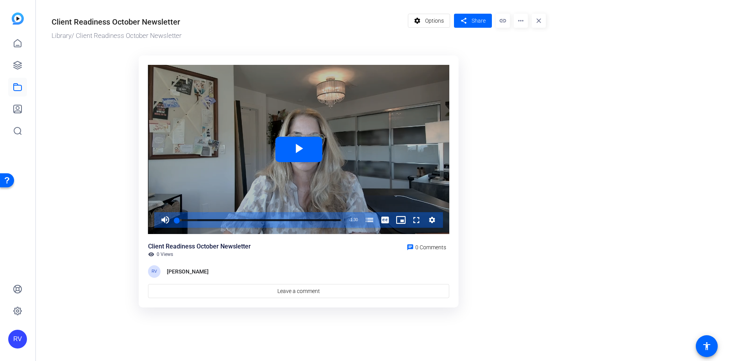
click at [434, 222] on icon "Video Player" at bounding box center [432, 220] width 6 height 6
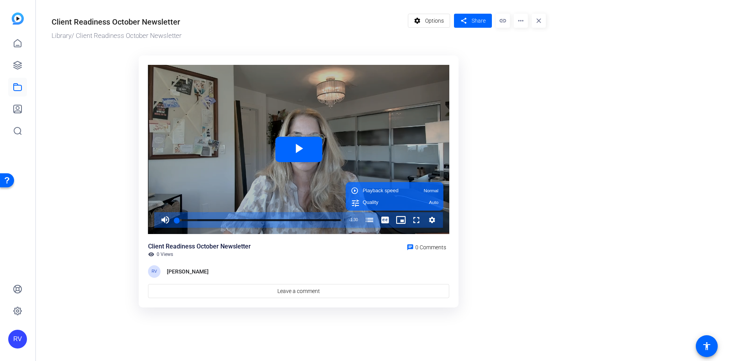
click at [434, 222] on icon "Video Player" at bounding box center [432, 220] width 6 height 6
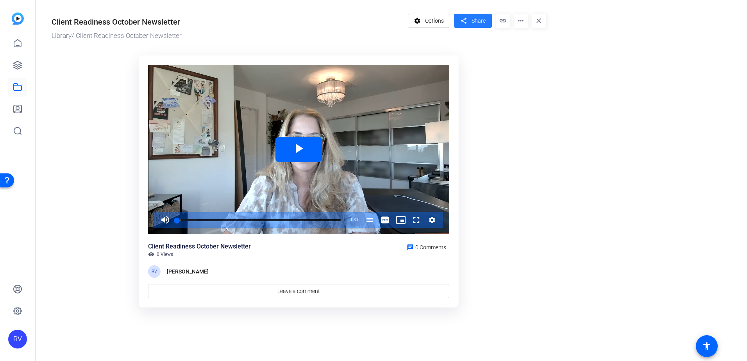
click at [472, 21] on span "Share" at bounding box center [479, 21] width 14 height 8
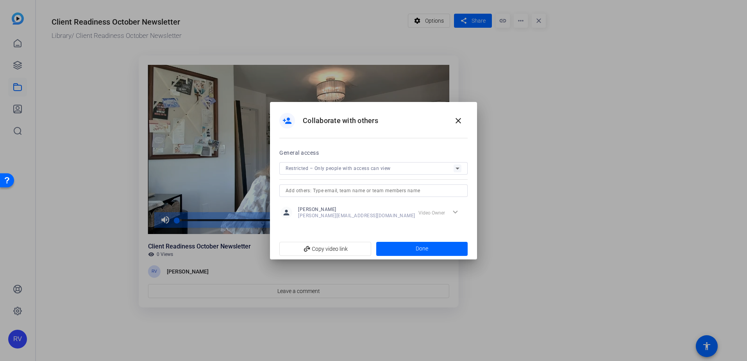
click at [422, 171] on div "Restricted – Only people with access can view" at bounding box center [370, 168] width 168 height 10
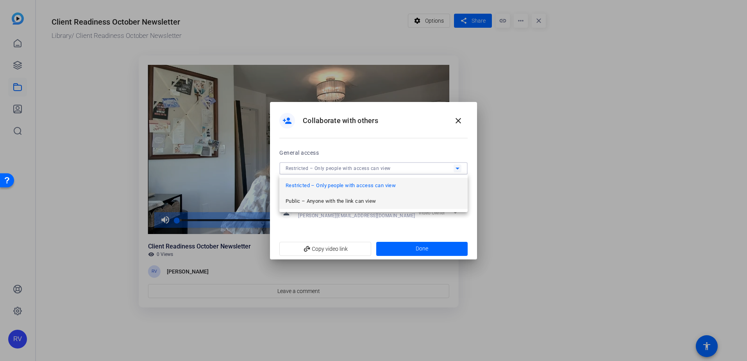
click at [358, 204] on span "Public – Anyone with the link can view" at bounding box center [331, 201] width 90 height 9
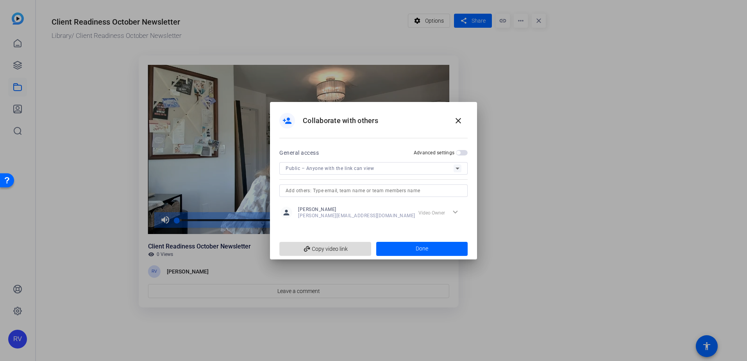
click at [322, 249] on span "add_link Copy video link" at bounding box center [325, 248] width 79 height 15
click at [460, 120] on mat-icon "close" at bounding box center [458, 120] width 9 height 9
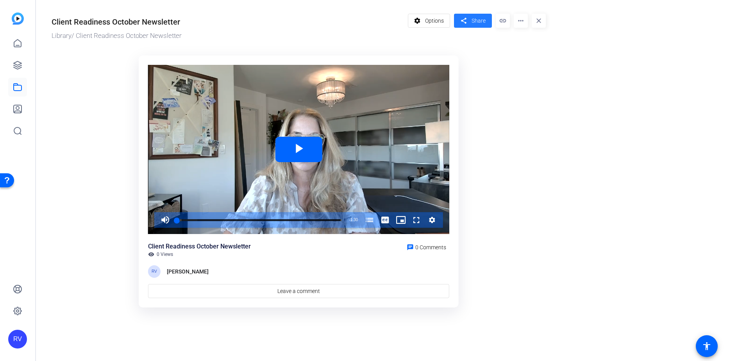
click at [479, 14] on span at bounding box center [473, 20] width 38 height 19
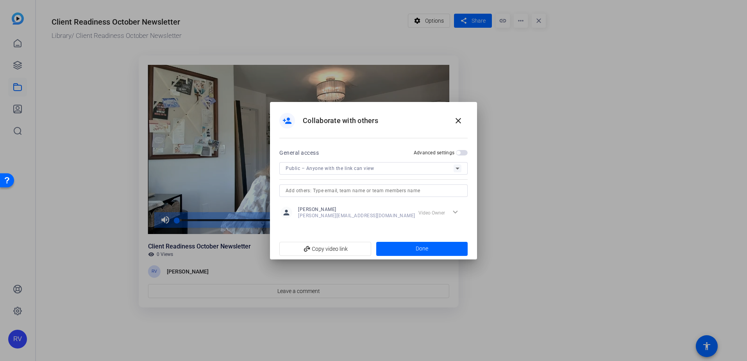
click at [462, 152] on span "button" at bounding box center [462, 152] width 12 height 5
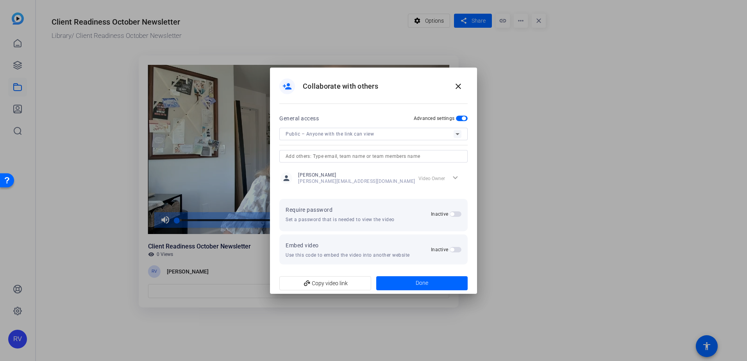
click at [452, 250] on span "button" at bounding box center [452, 250] width 4 height 4
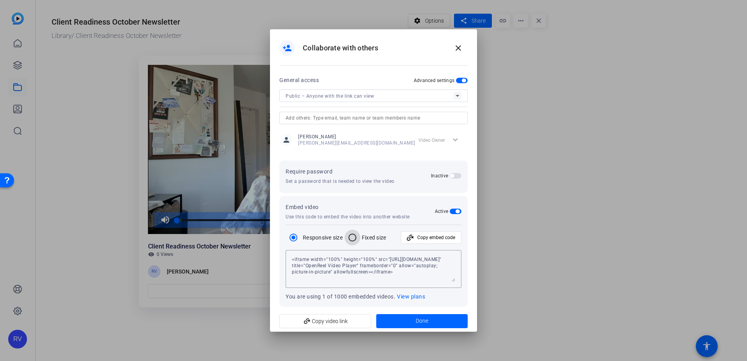
click at [350, 240] on input "Fixed size" at bounding box center [353, 238] width 16 height 16
radio input "true"
type textarea "<iframe width="960px" height="540px" src="https://library.openreel.com/embed/ab…"
click at [292, 237] on input "Responsive size" at bounding box center [294, 238] width 16 height 16
radio input "true"
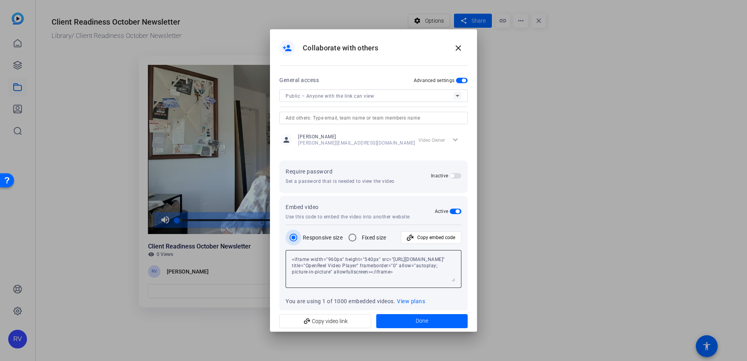
type textarea "<iframe width="100%" height="100%" src="https://library.openreel.com/embed/ab67…"
click at [428, 234] on span "Copy embed code" at bounding box center [436, 237] width 38 height 15
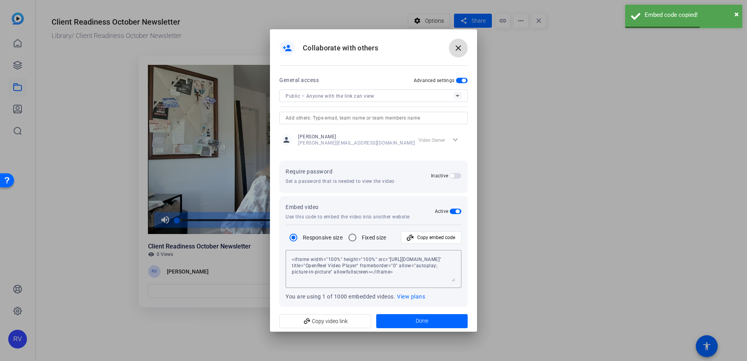
click at [461, 46] on mat-icon "close" at bounding box center [458, 47] width 9 height 9
